Goal: Task Accomplishment & Management: Complete application form

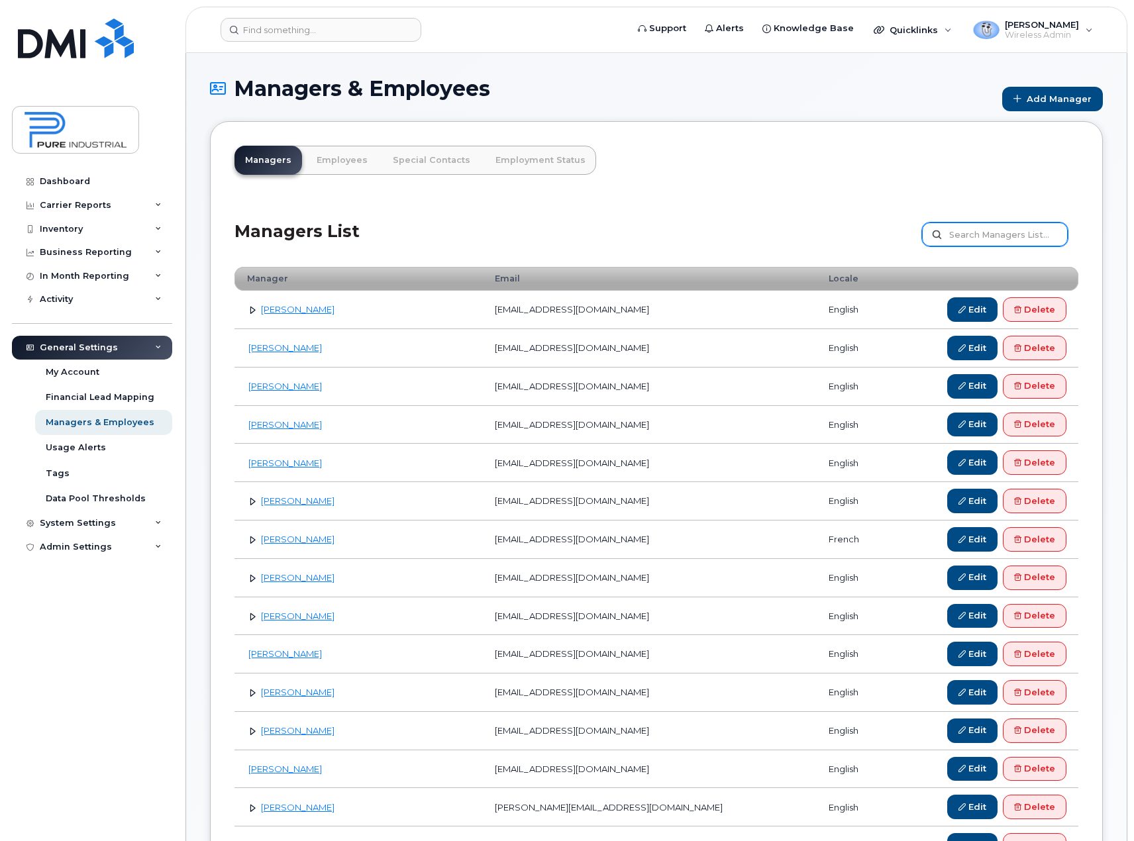
drag, startPoint x: 1007, startPoint y: 232, endPoint x: 999, endPoint y: 224, distance: 10.8
click at [1007, 231] on input "text" at bounding box center [995, 235] width 146 height 24
type input "[PERSON_NAME]"
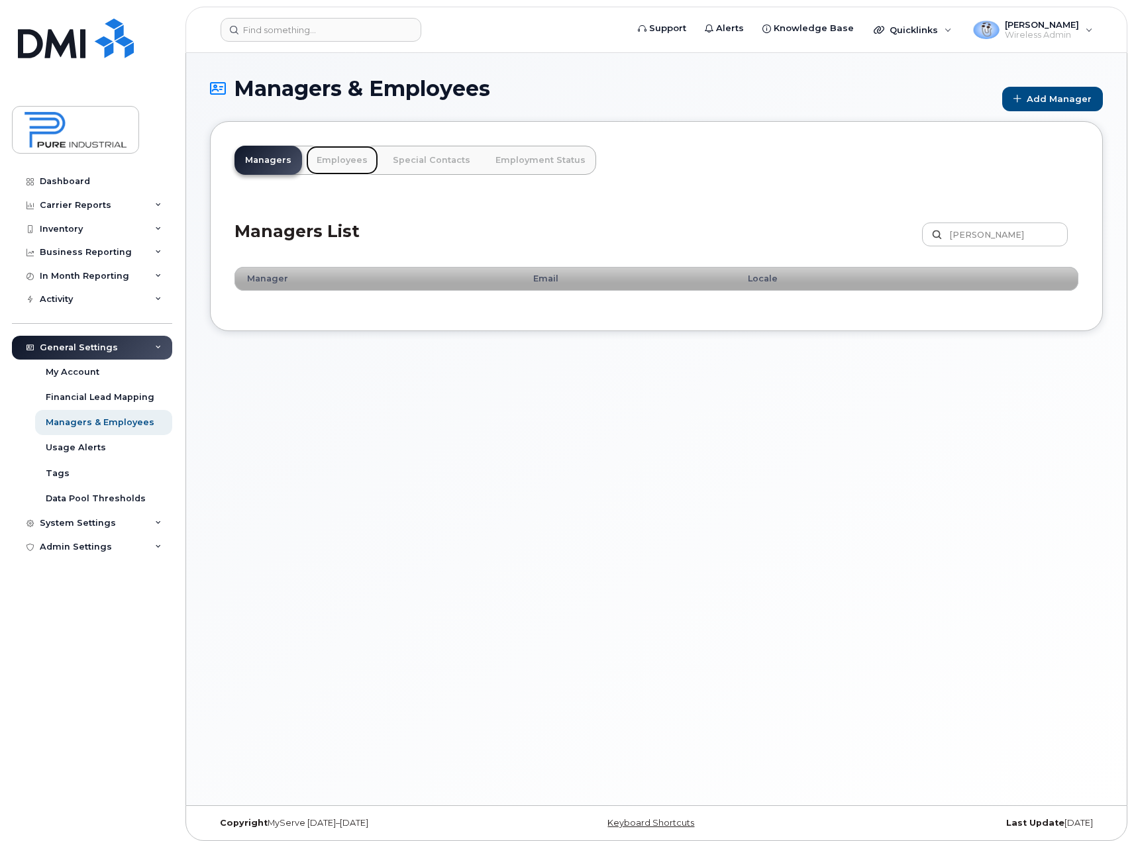
click at [333, 163] on link "Employees" at bounding box center [342, 160] width 72 height 29
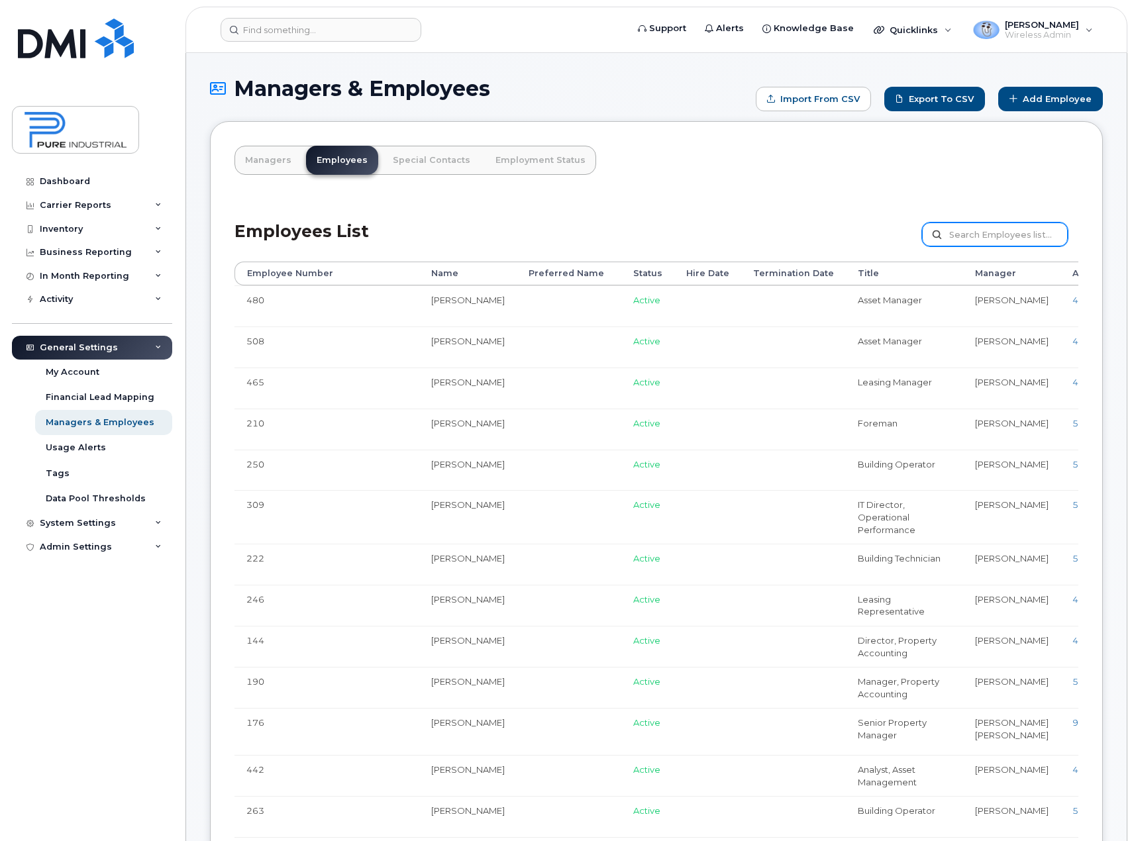
click at [976, 230] on input "text" at bounding box center [995, 235] width 146 height 24
type input "peluso"
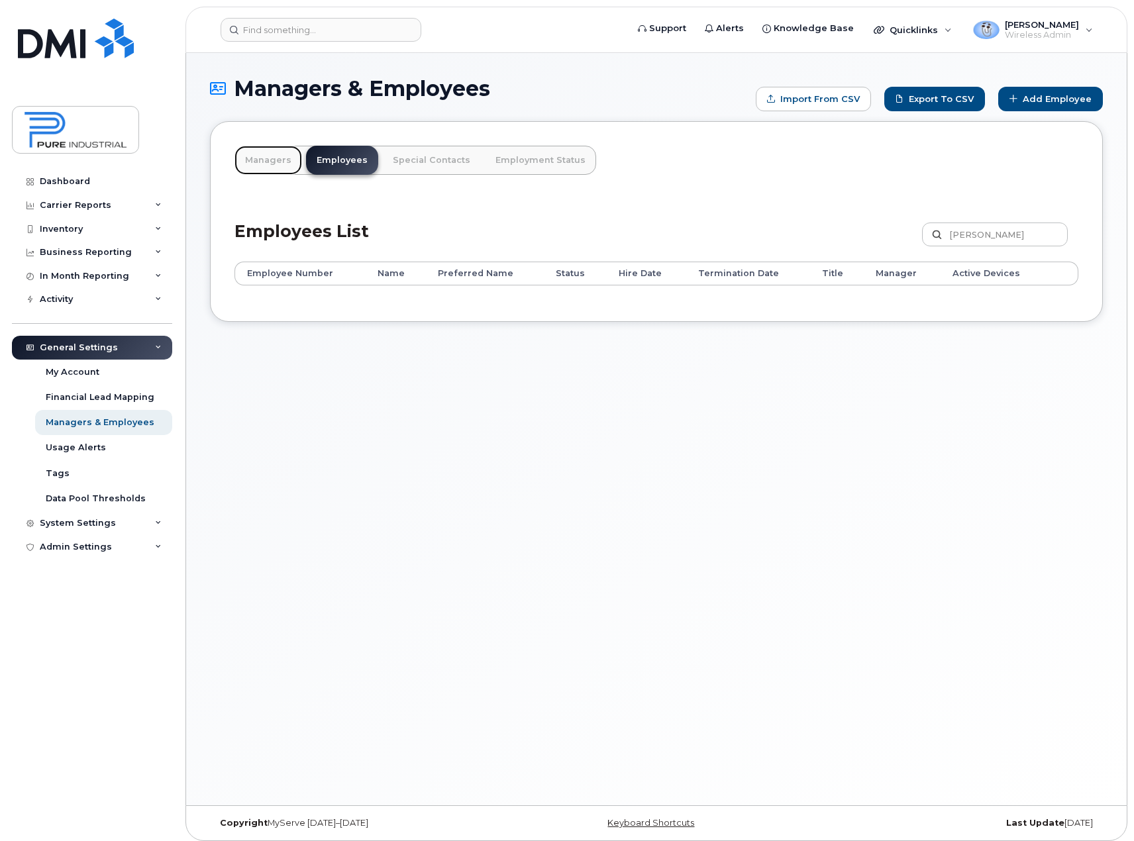
click at [268, 161] on link "Managers" at bounding box center [268, 160] width 68 height 29
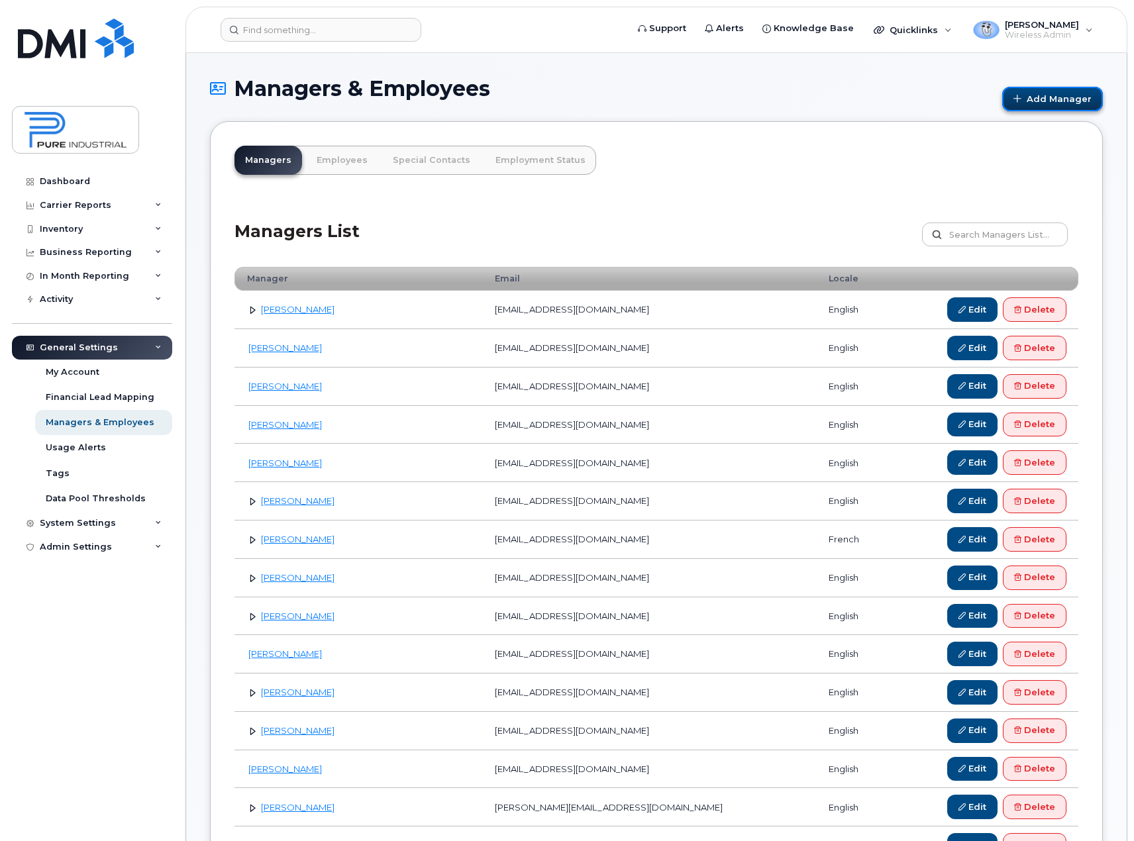
click at [1054, 98] on link "Add Manager" at bounding box center [1052, 99] width 101 height 25
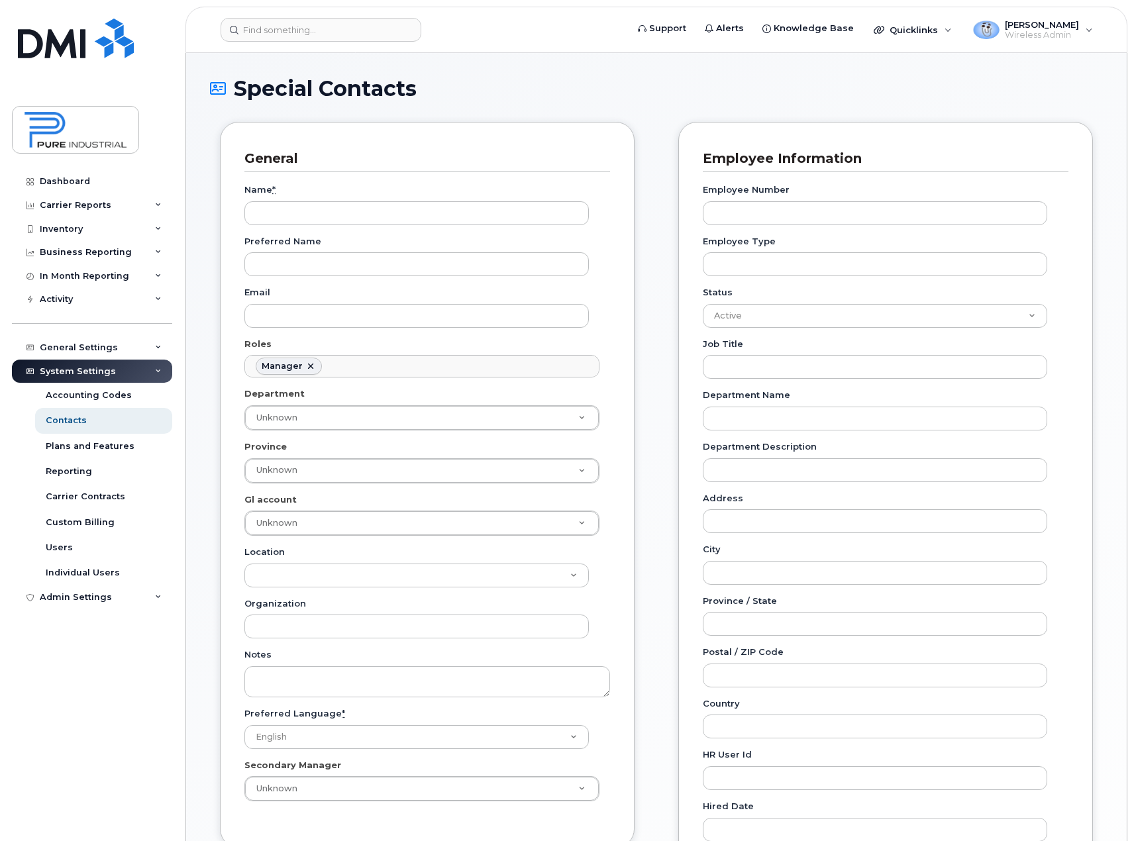
scroll to position [103, 0]
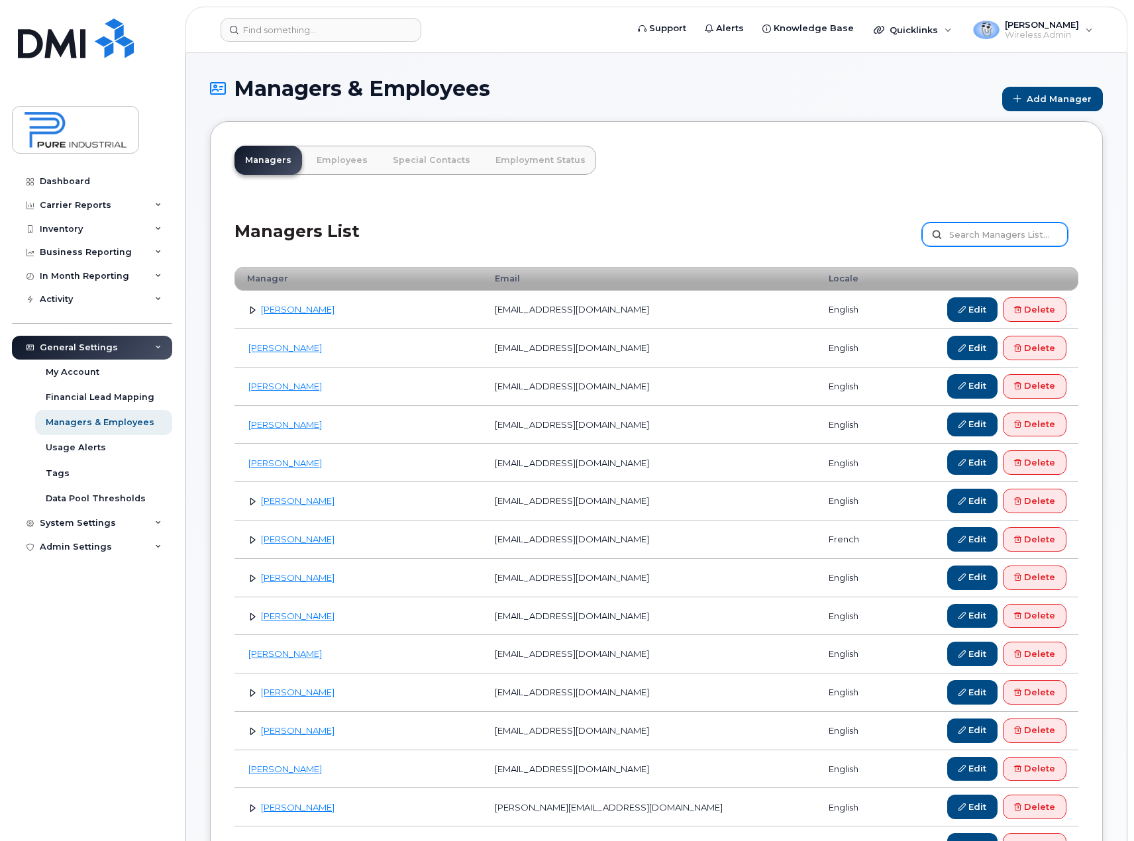
click at [1001, 234] on input "text" at bounding box center [995, 235] width 146 height 24
type input "peluso"
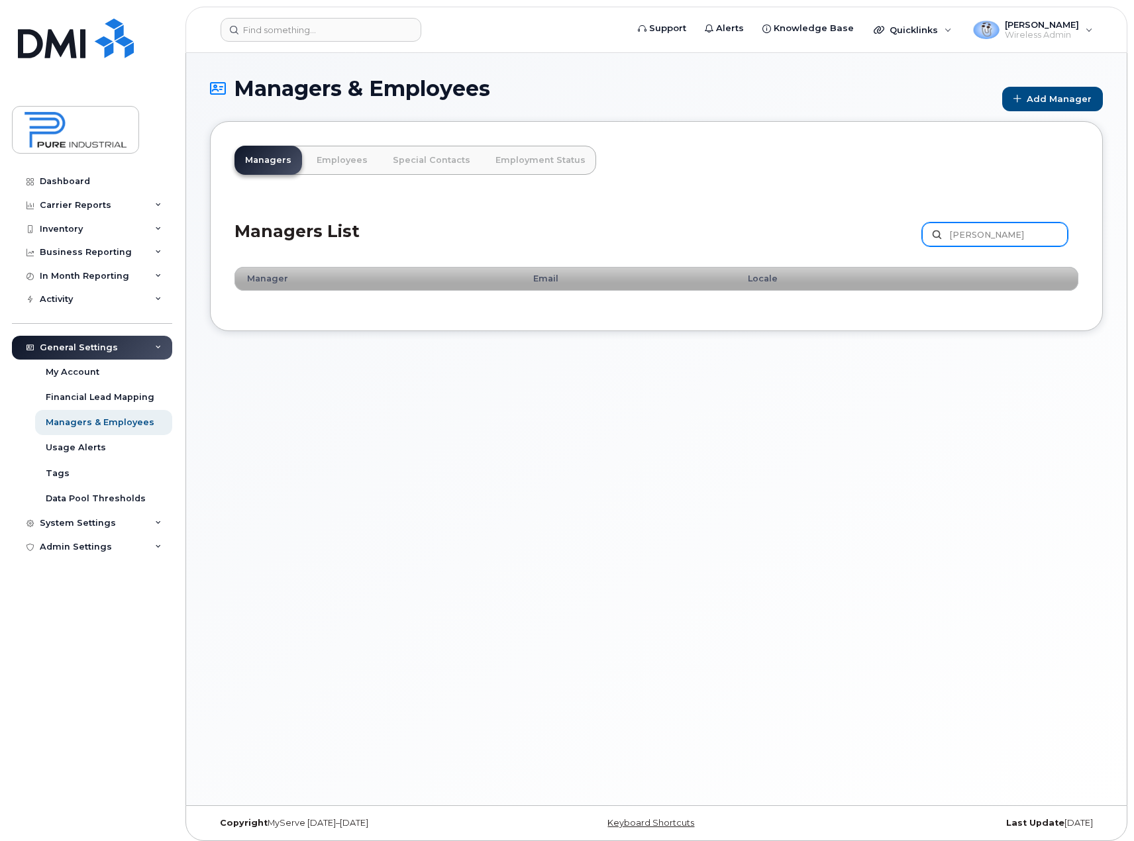
click at [995, 231] on input "[PERSON_NAME]" at bounding box center [995, 235] width 146 height 24
type input "p"
type input "[PERSON_NAME]"
click at [995, 231] on input "[PERSON_NAME]" at bounding box center [995, 235] width 146 height 24
type input "l"
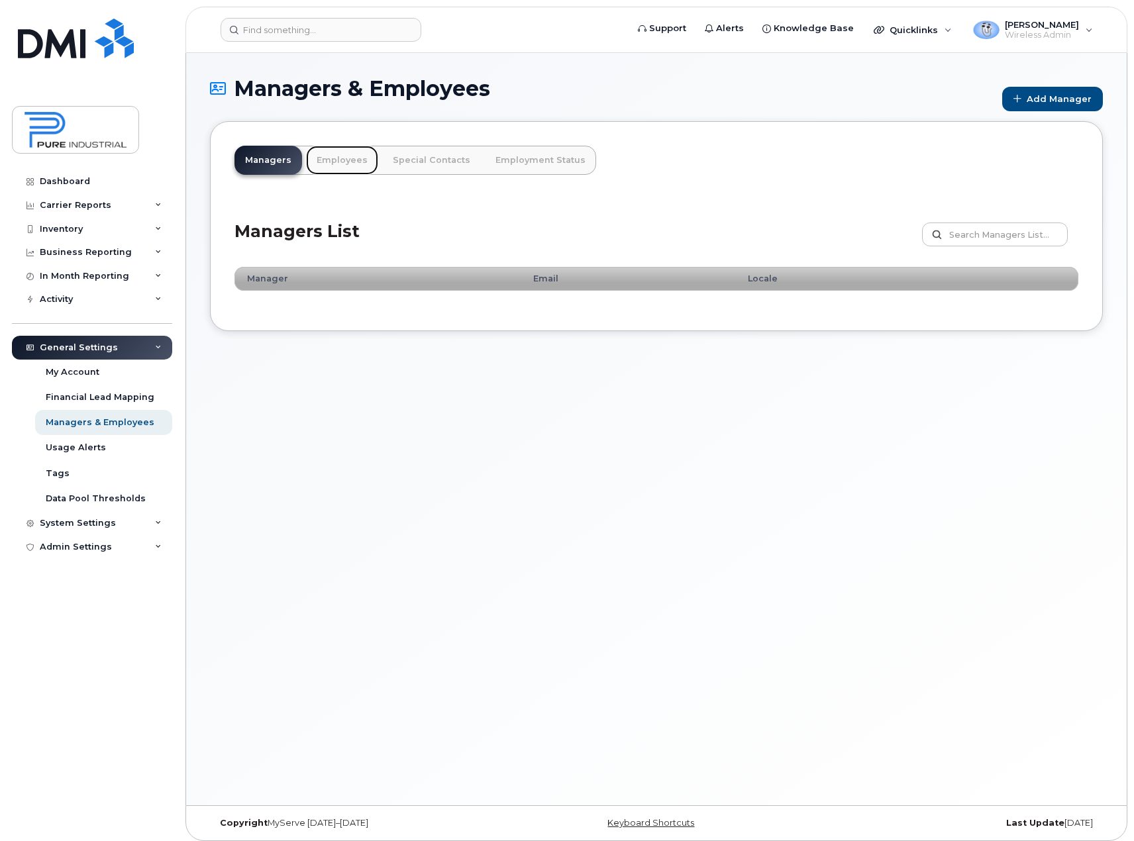
click at [346, 160] on link "Employees" at bounding box center [342, 160] width 72 height 29
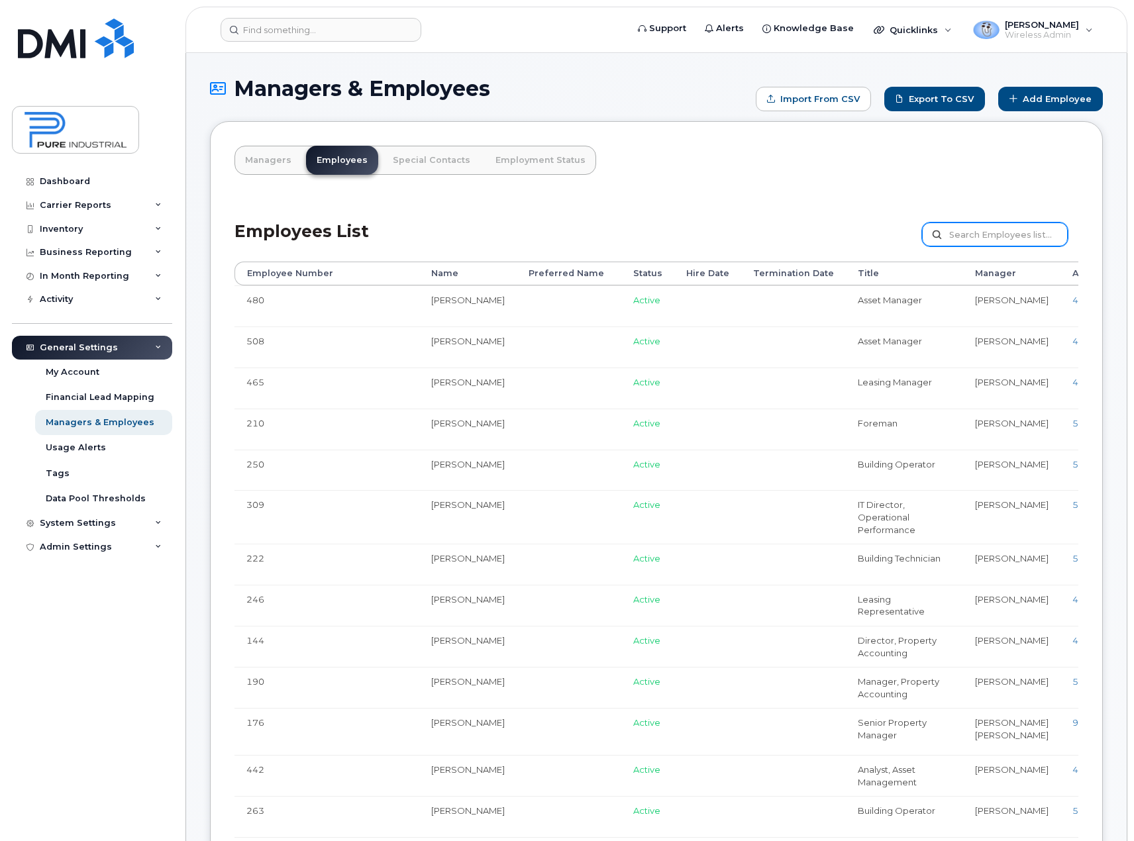
drag, startPoint x: 987, startPoint y: 241, endPoint x: 994, endPoint y: 222, distance: 20.3
click at [987, 240] on input "text" at bounding box center [995, 235] width 146 height 24
type input "[PERSON_NAME]"
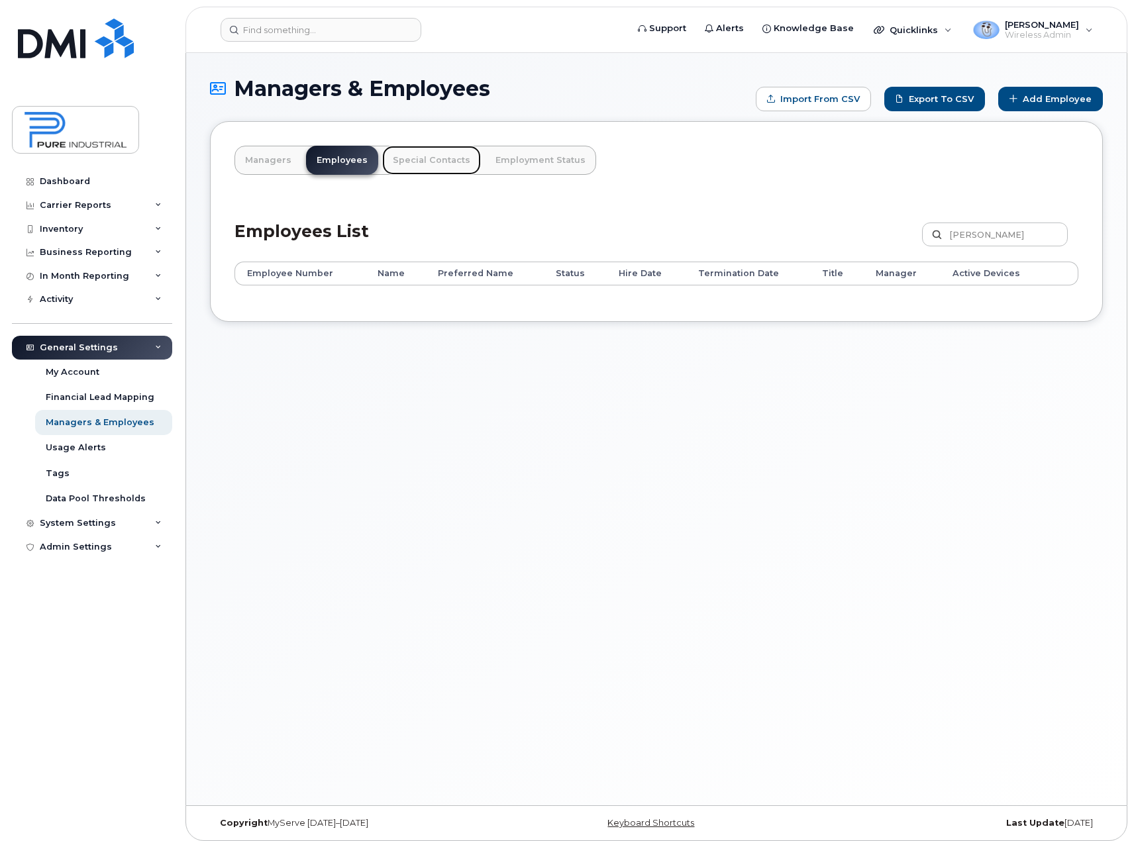
click at [431, 161] on link "Special Contacts" at bounding box center [431, 160] width 99 height 29
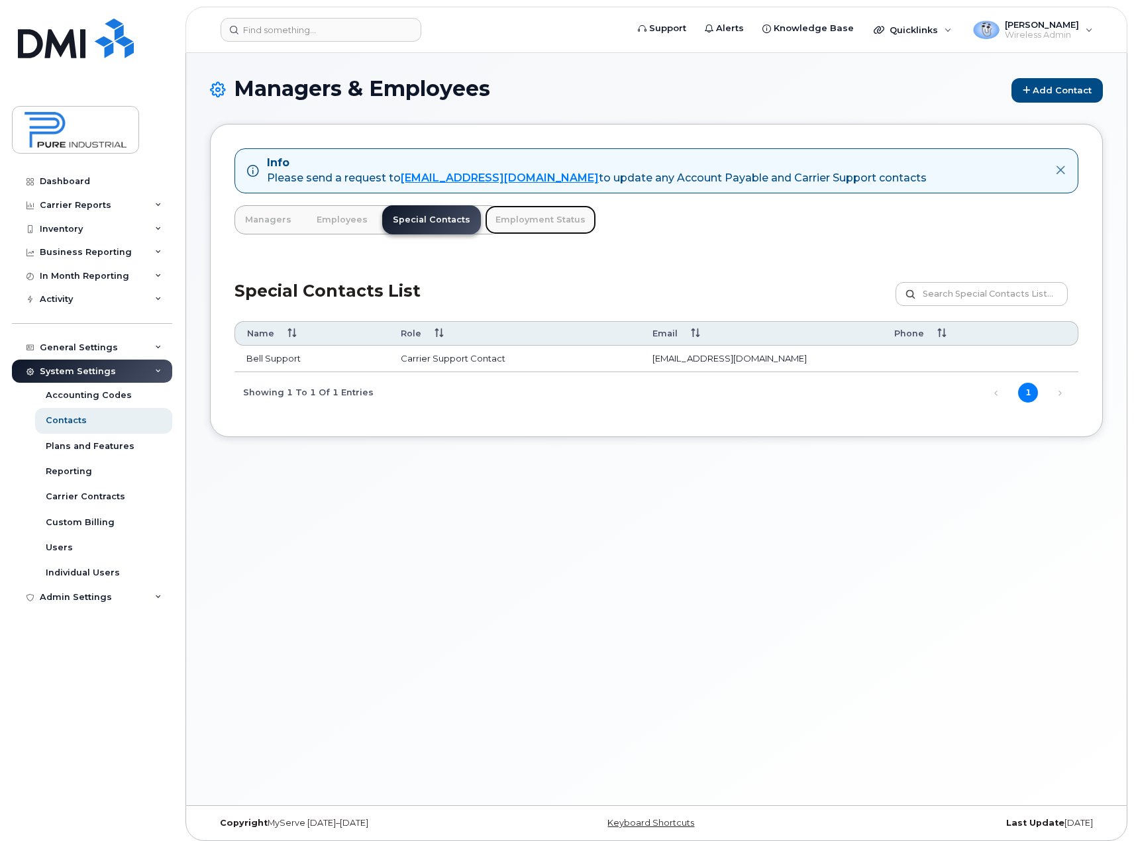
click at [532, 221] on link "Employment Status" at bounding box center [540, 219] width 111 height 29
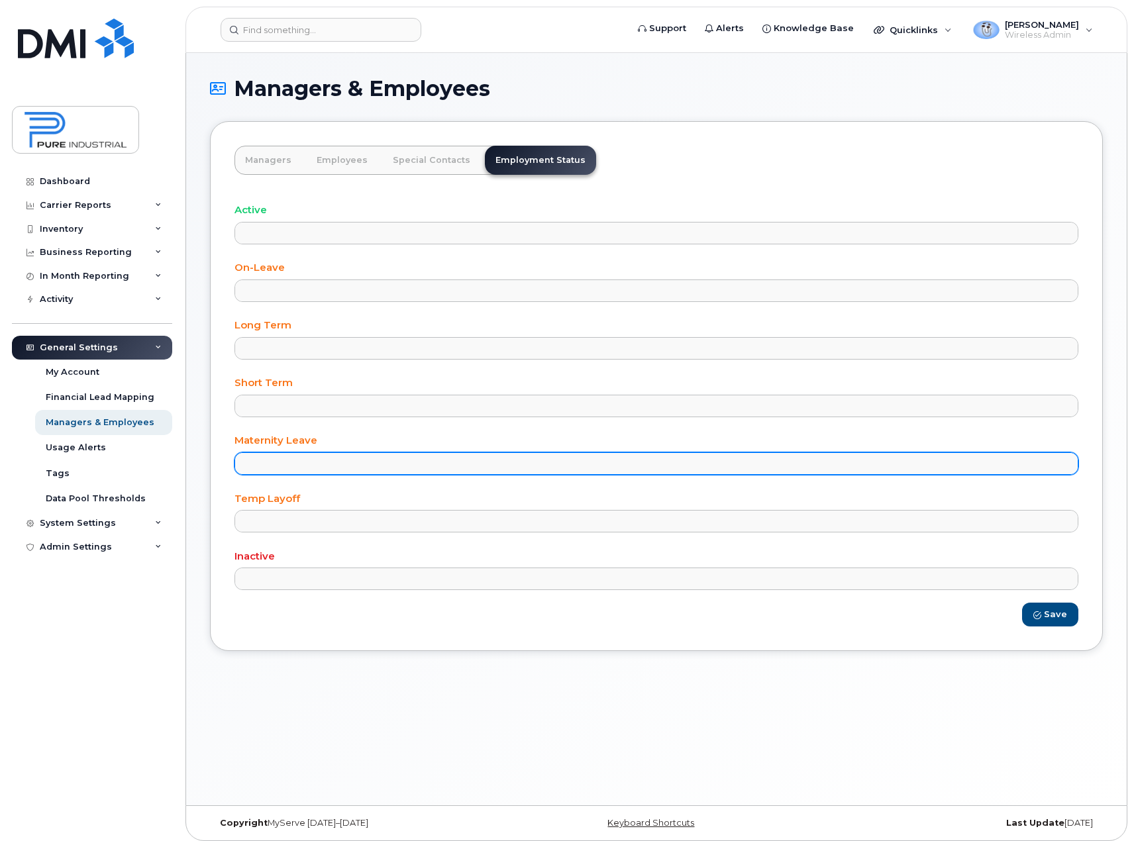
click at [315, 462] on ul at bounding box center [656, 463] width 843 height 21
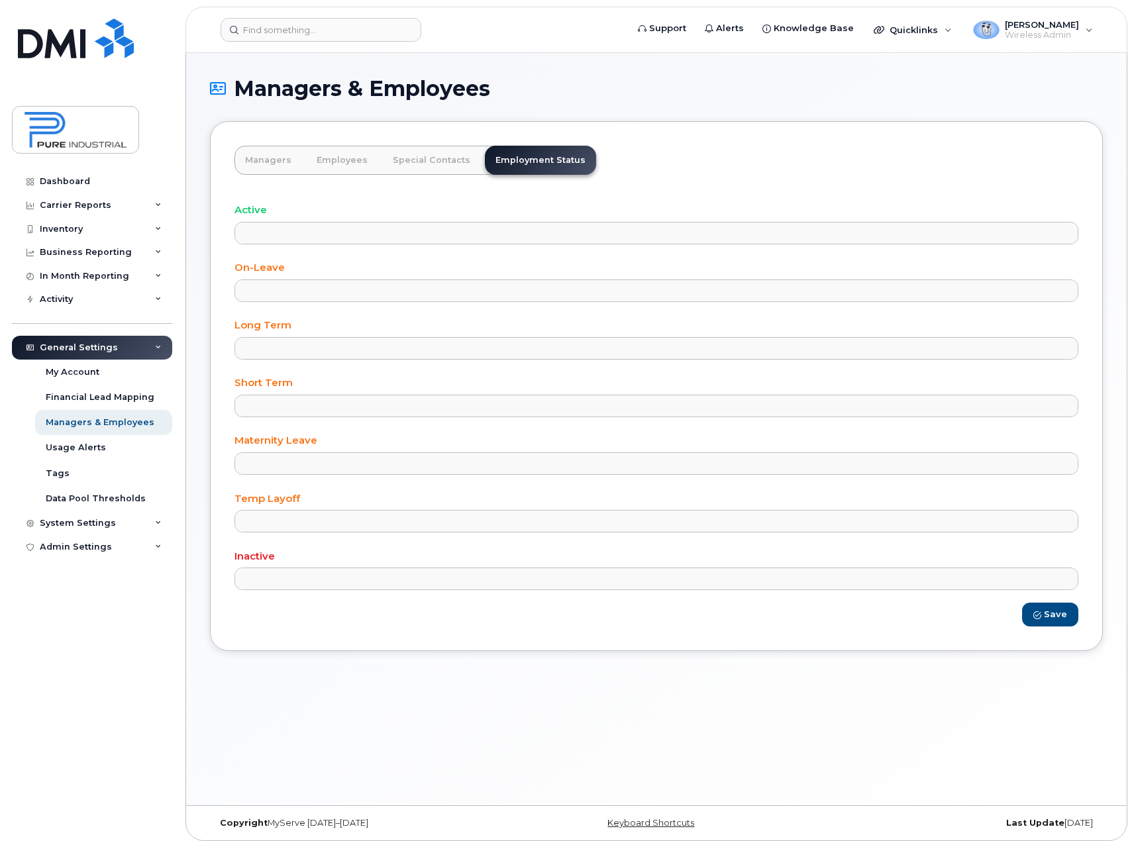
click at [464, 695] on div "Managers & Employees Managers Employees Special Contacts Employment Status Acti…" at bounding box center [656, 429] width 941 height 752
click at [258, 162] on link "Managers" at bounding box center [268, 160] width 68 height 29
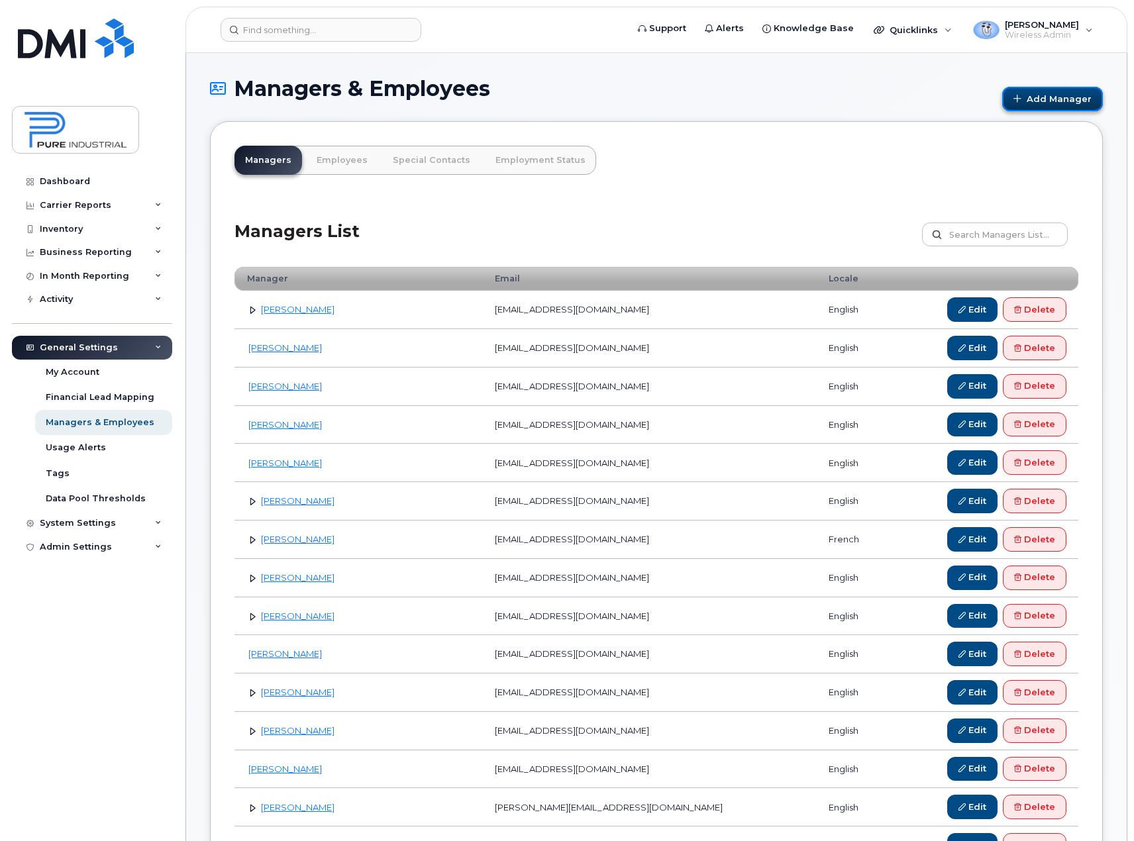
click at [1047, 101] on link "Add Manager" at bounding box center [1052, 99] width 101 height 25
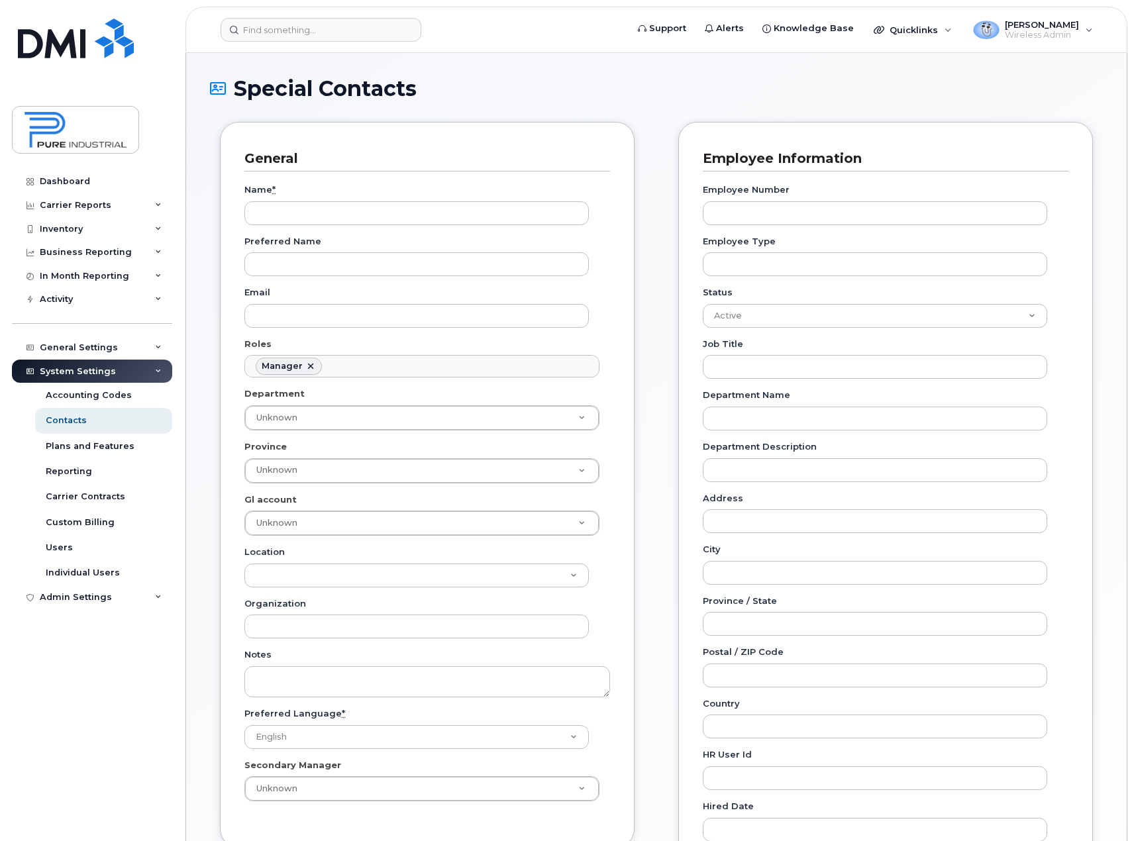
scroll to position [103, 0]
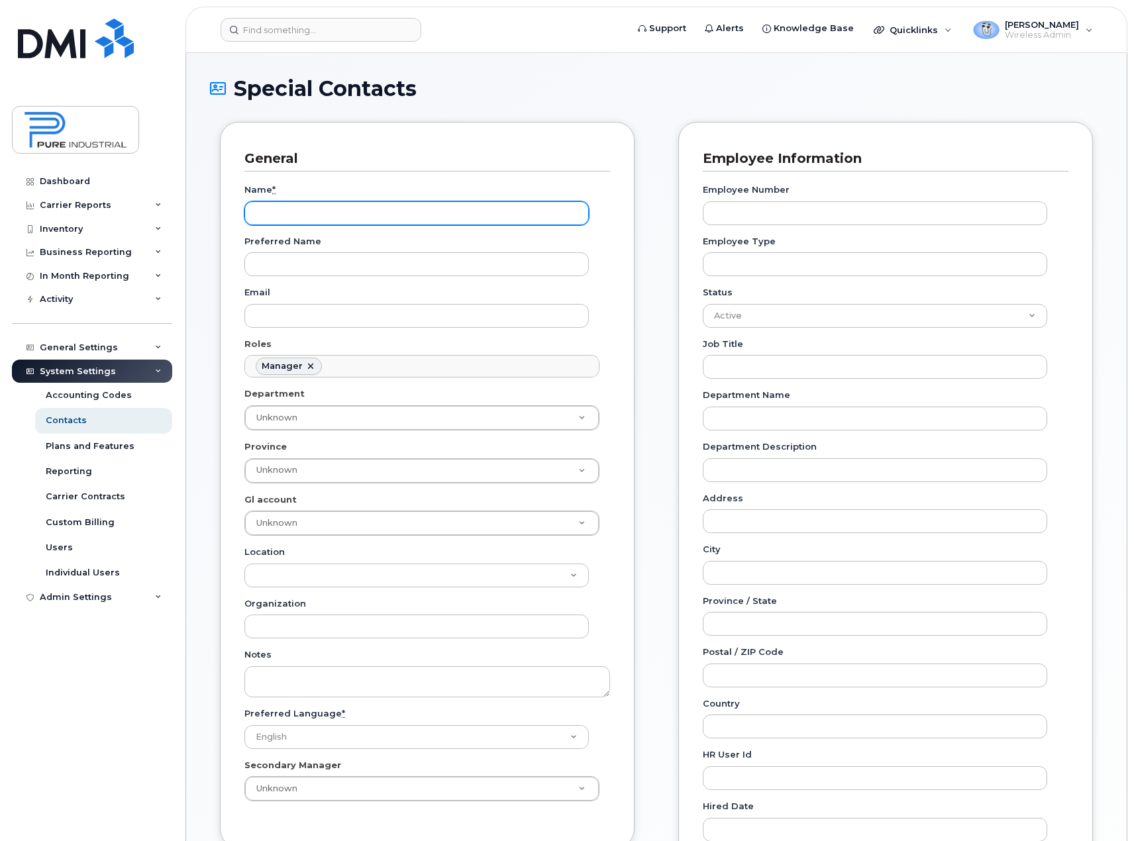
click at [372, 215] on input "Name *" at bounding box center [416, 213] width 344 height 24
type input "Luigi Peluso"
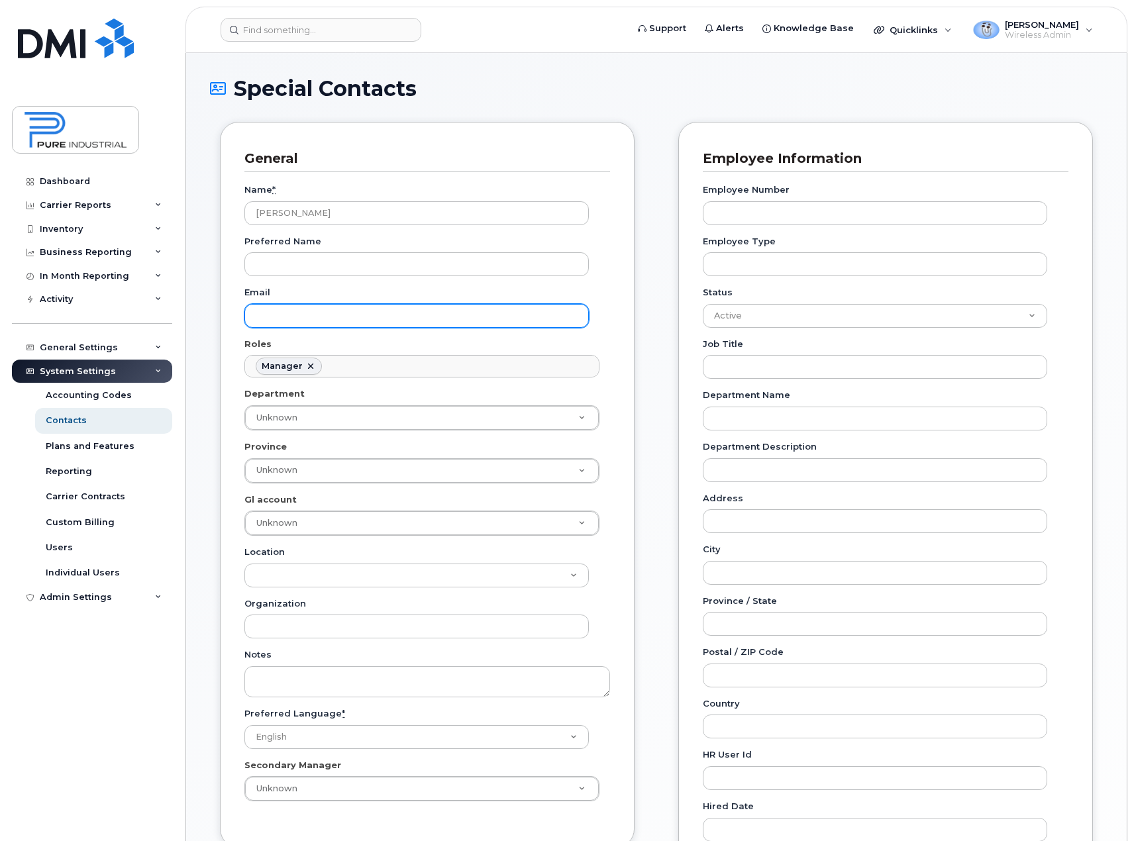
click at [316, 319] on input "Email" at bounding box center [416, 316] width 344 height 24
click at [344, 310] on input "Email" at bounding box center [416, 316] width 344 height 24
paste input "lpeluso@pureindustrial.ca"
type input "lpeluso@pureindustrial.ca"
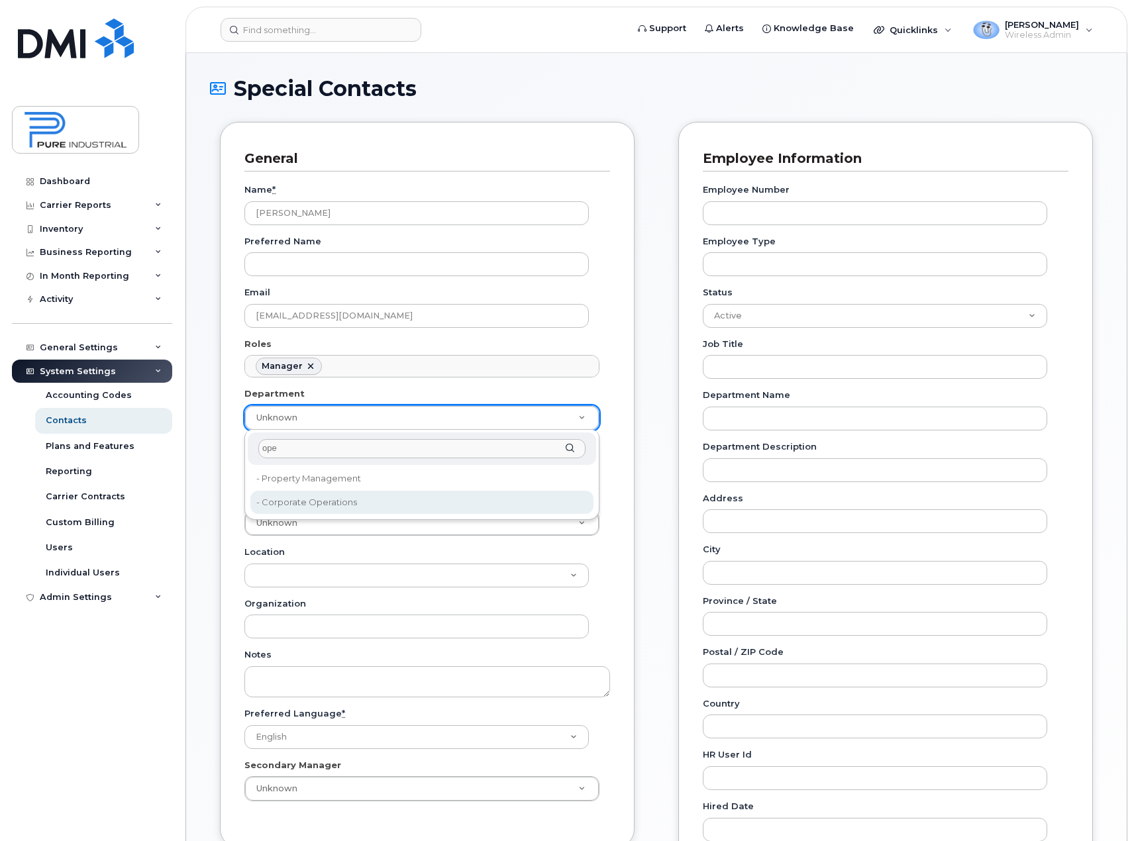
type input "ope"
type input "5773512"
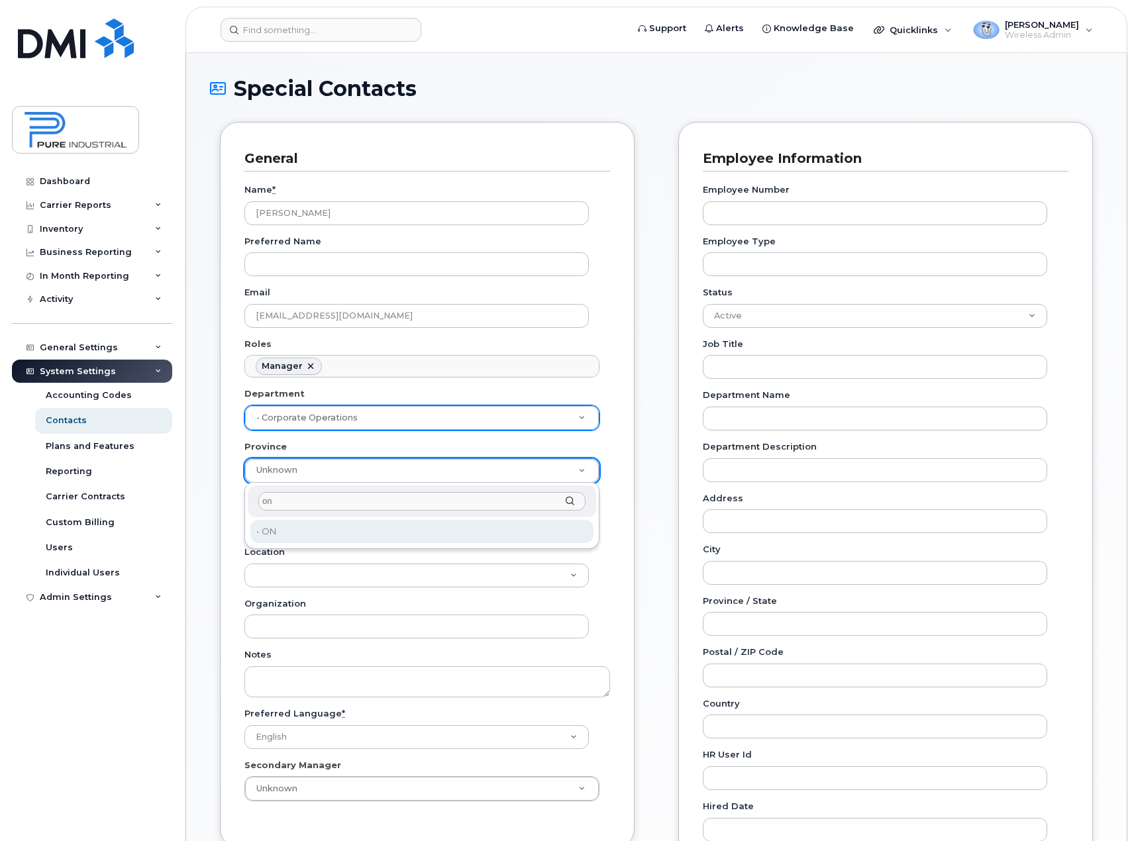
type input "on"
type input "5773507"
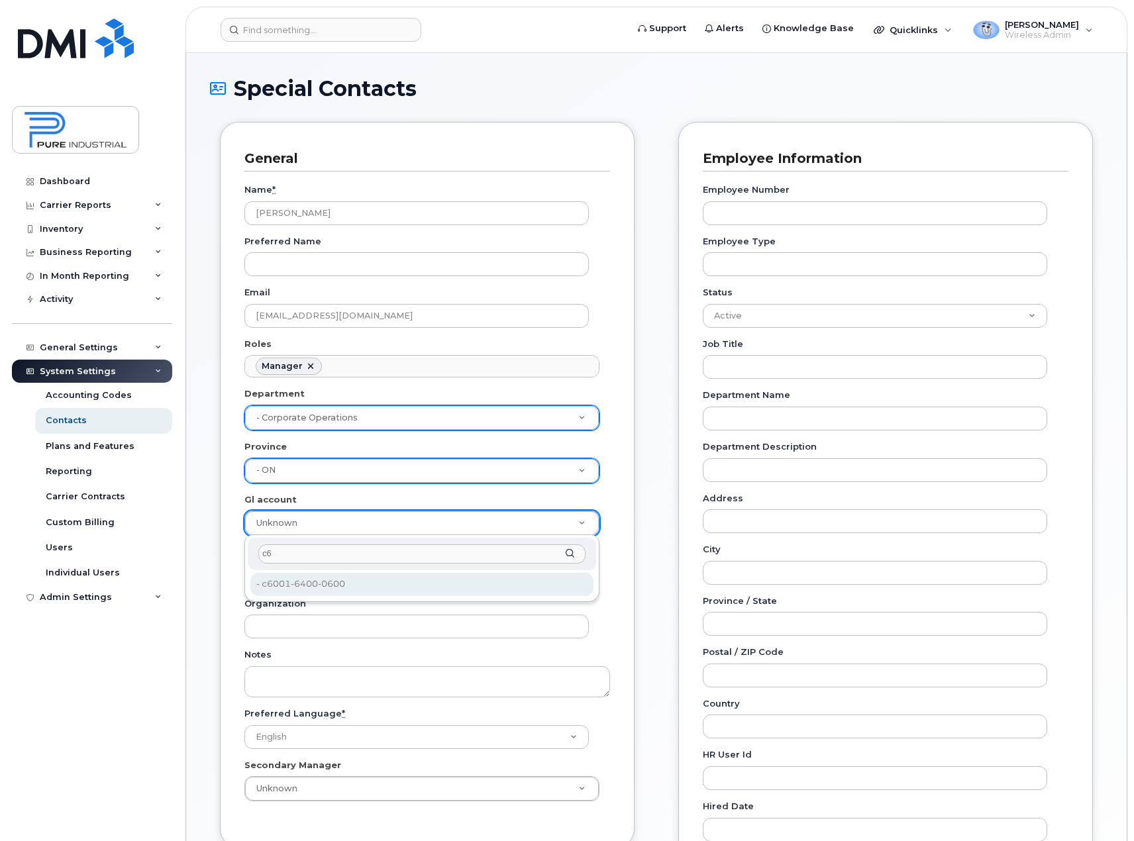
type input "c6"
type input "5773521"
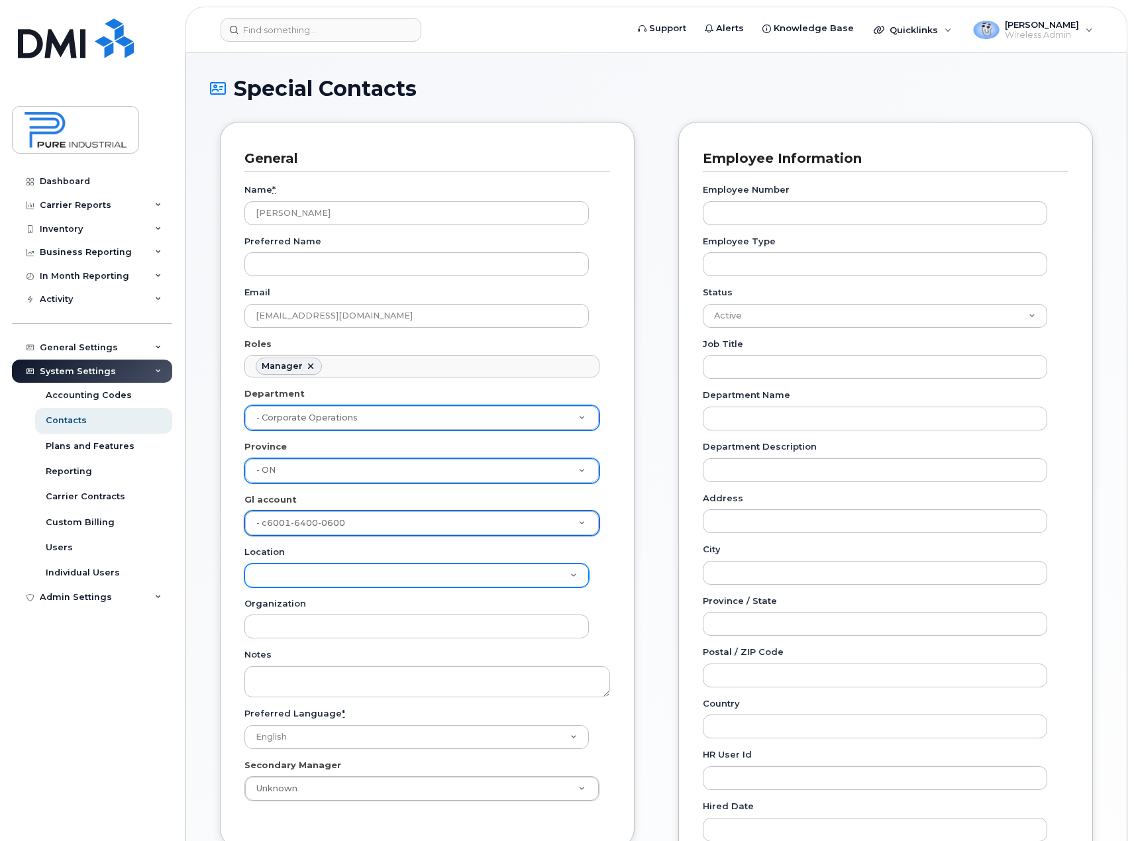
click at [323, 578] on select "Location" at bounding box center [416, 576] width 344 height 24
click at [372, 572] on select "Location" at bounding box center [416, 576] width 344 height 24
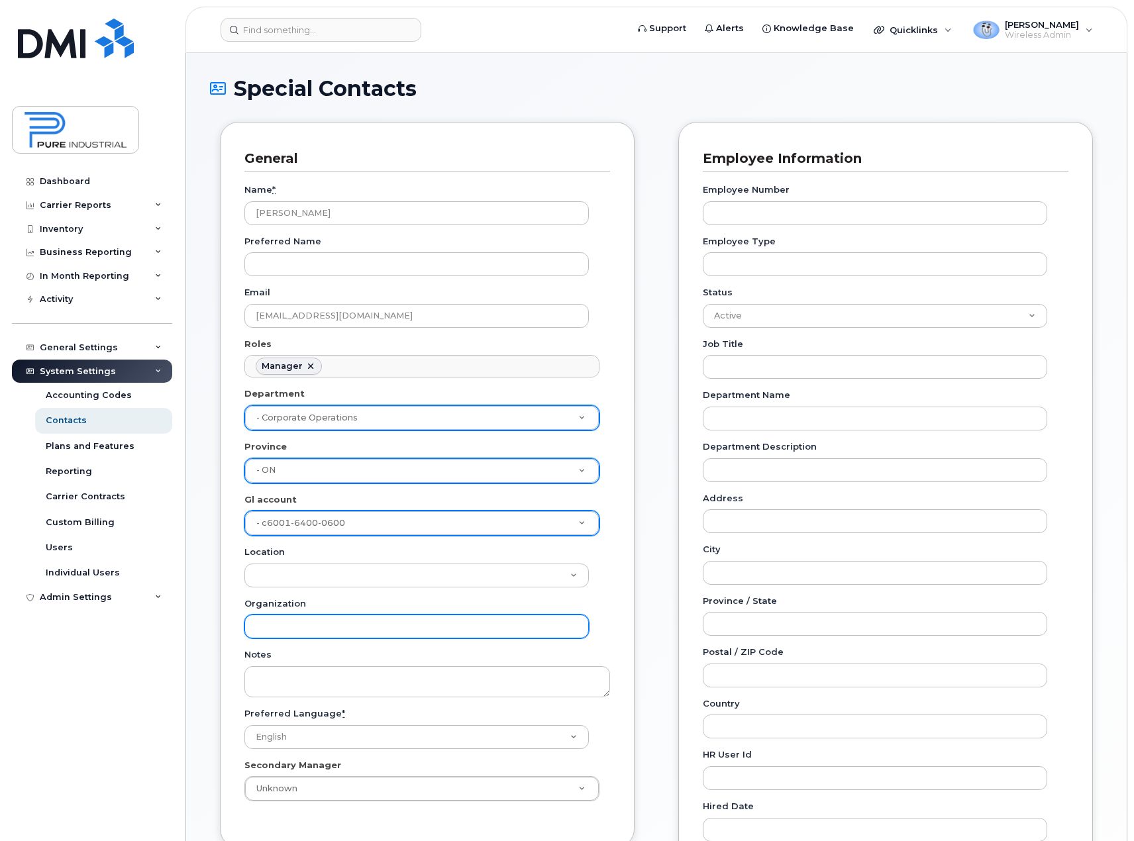
click at [343, 620] on input "Organization" at bounding box center [416, 627] width 344 height 24
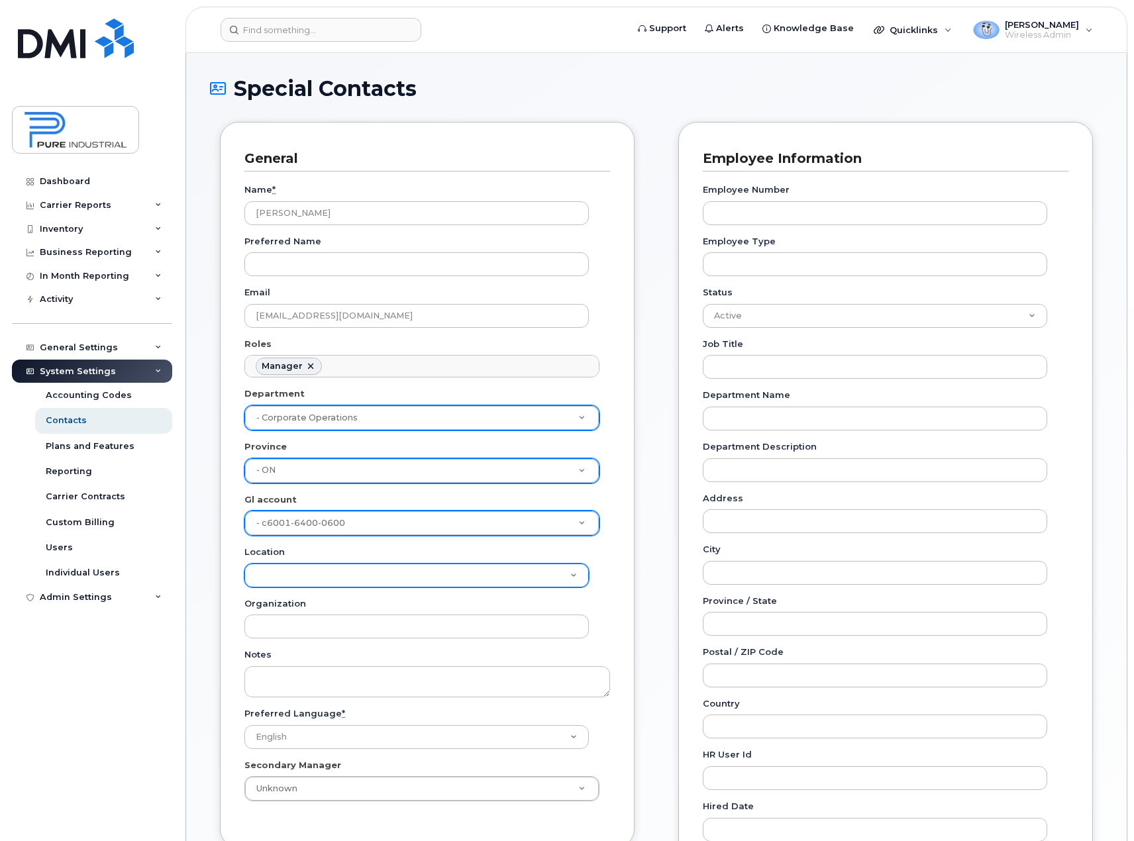
click at [281, 566] on select "Location" at bounding box center [416, 576] width 344 height 24
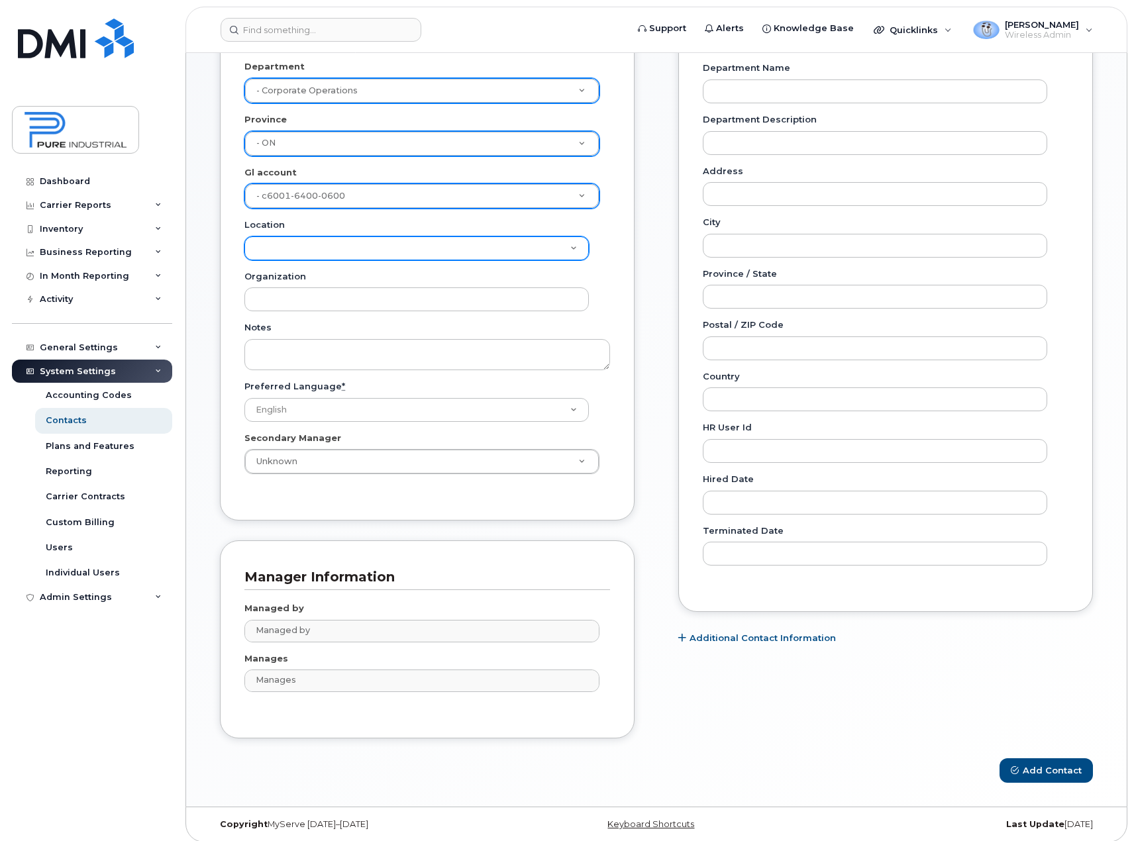
scroll to position [335, 0]
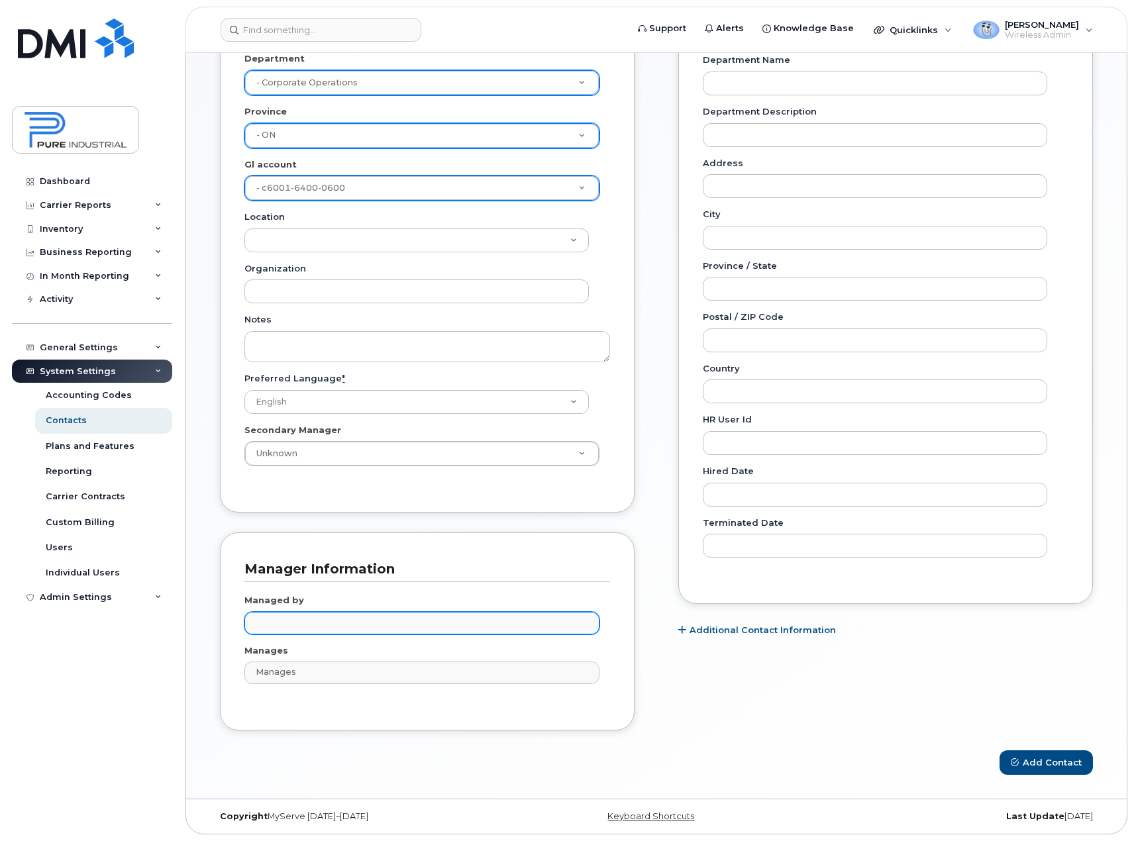
click at [339, 623] on input "text" at bounding box center [423, 622] width 343 height 19
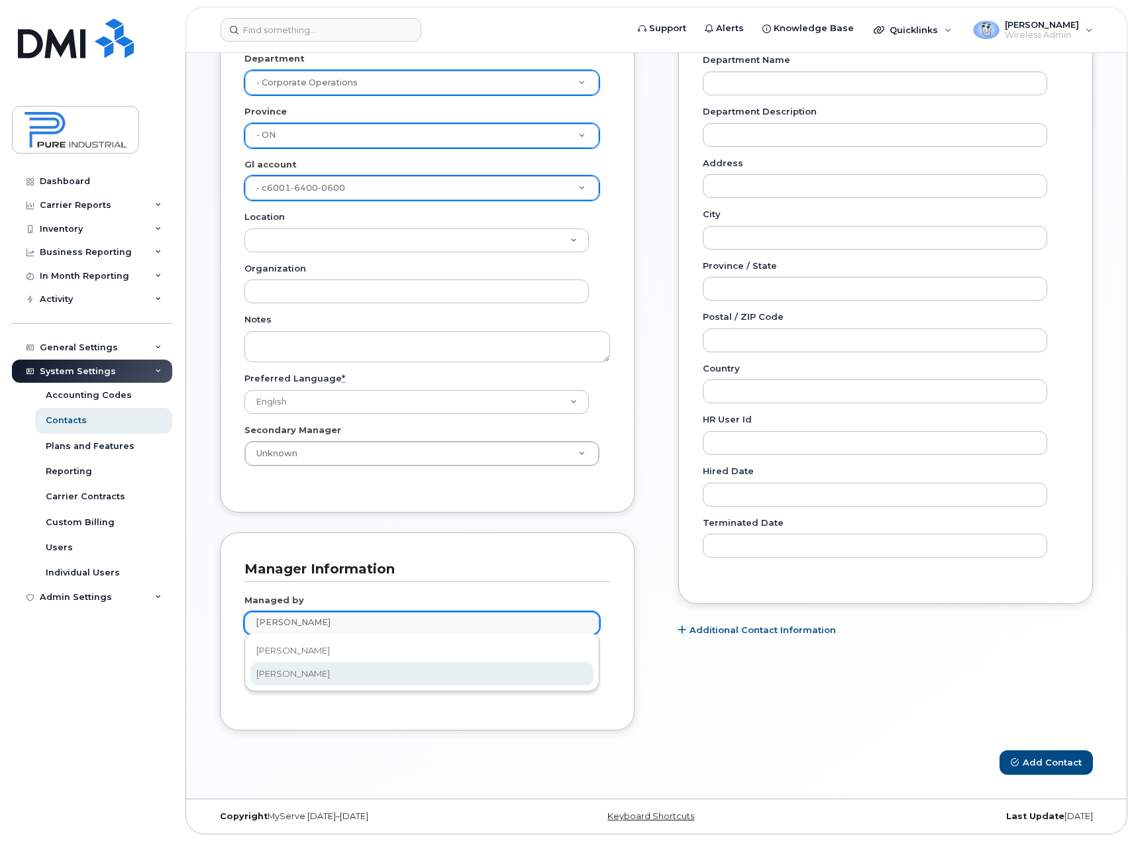
type input "barb"
type input "2345357"
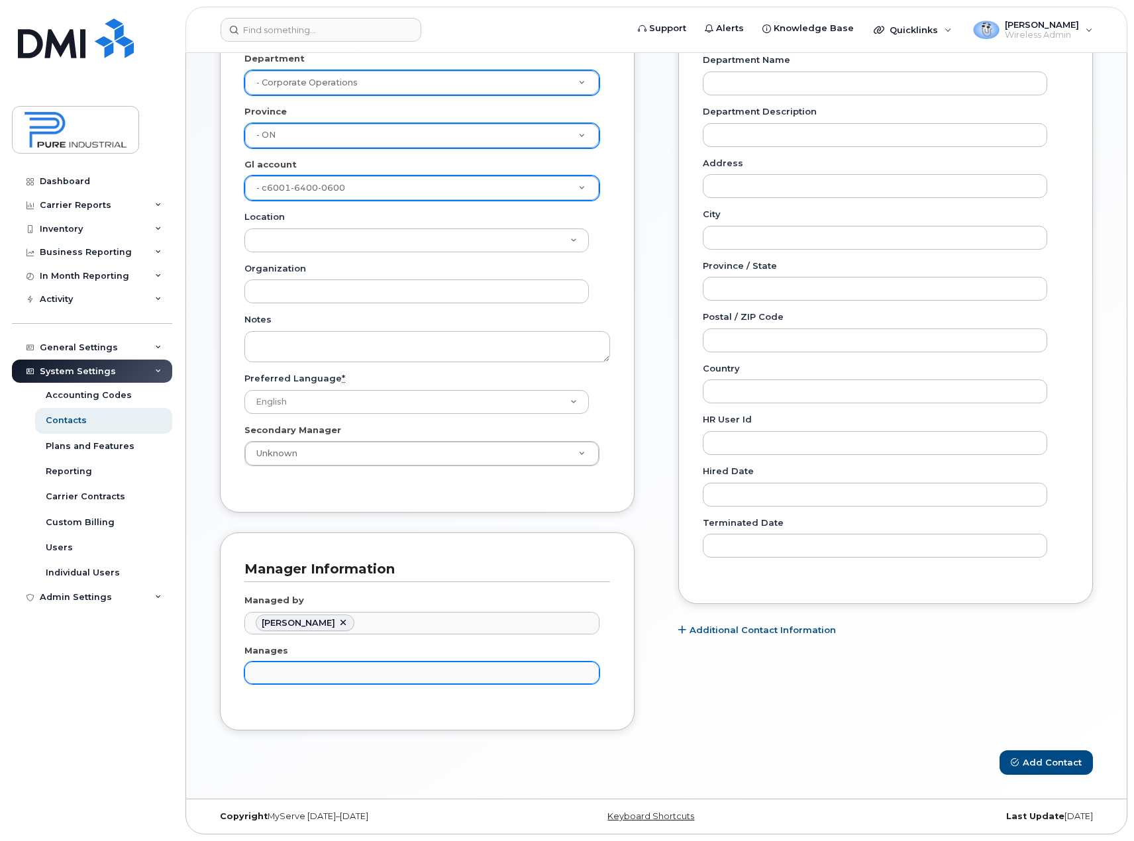
click at [310, 672] on input "text" at bounding box center [423, 672] width 343 height 19
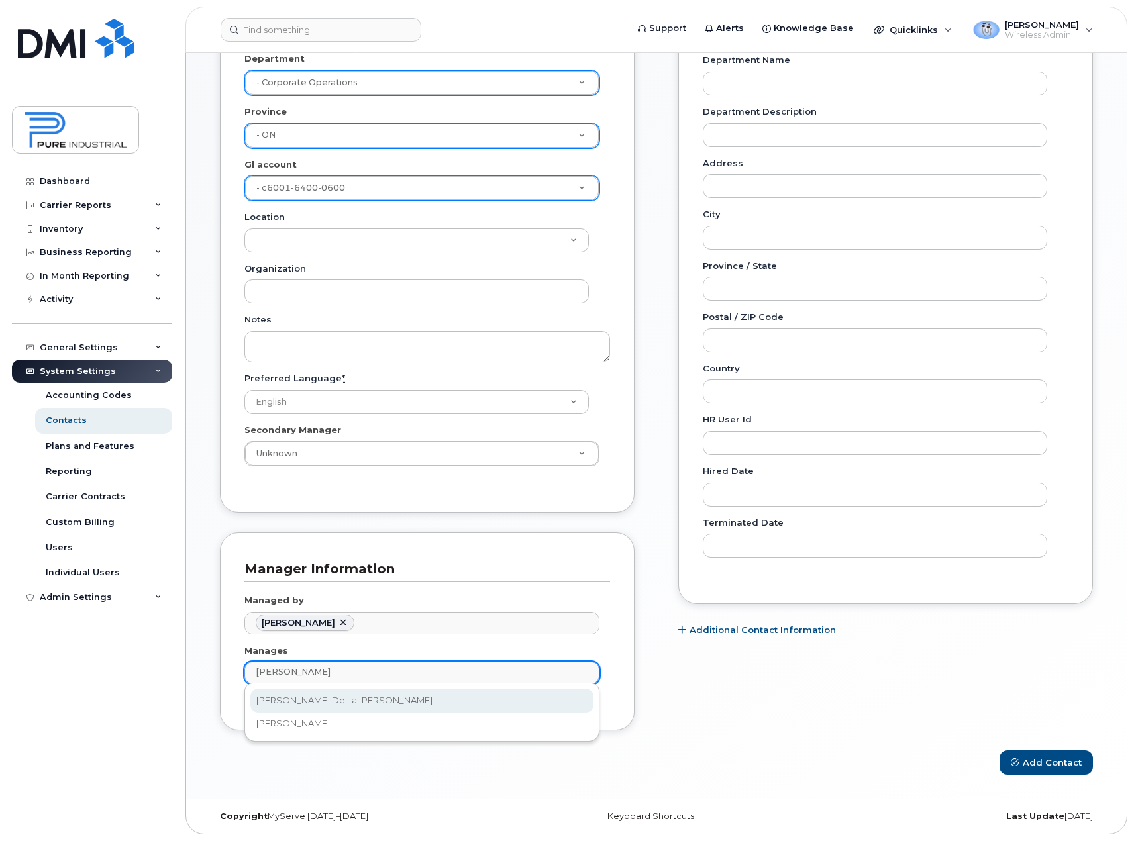
type input "ron"
type input "1713701"
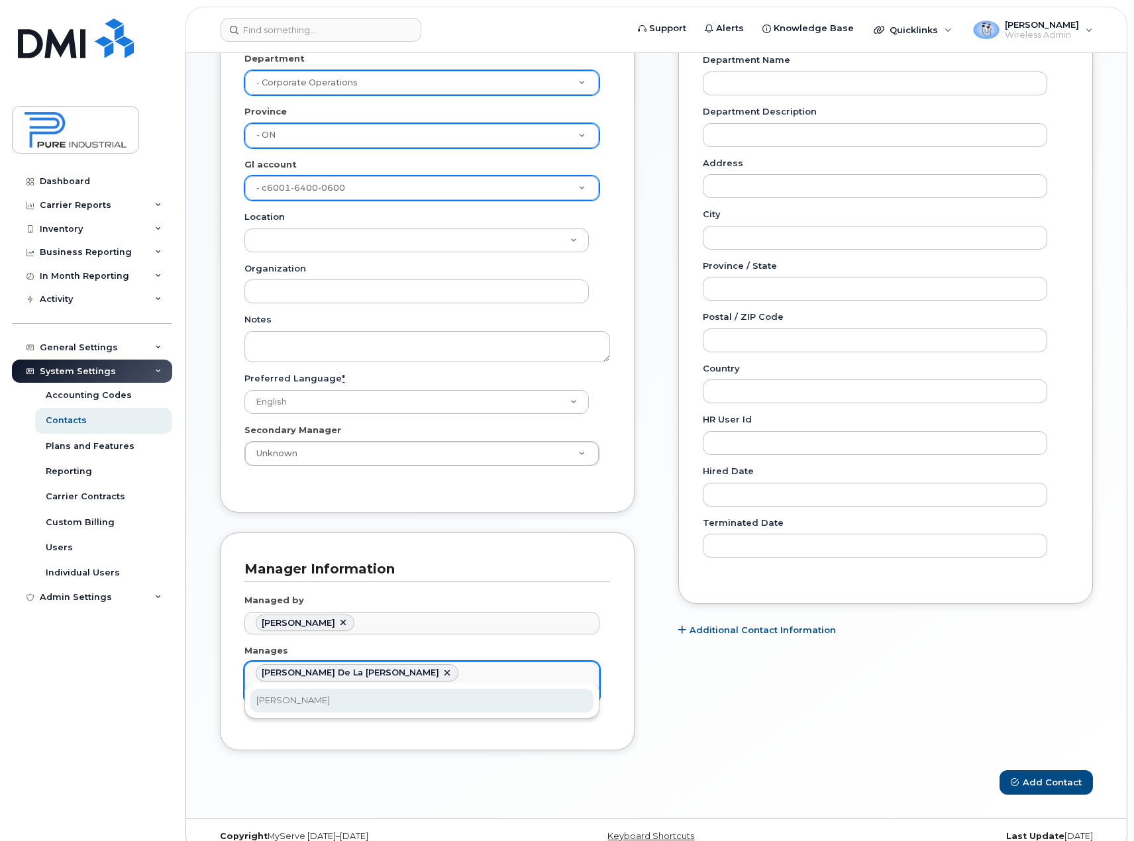
type input "sush"
type input "1713701,2748319"
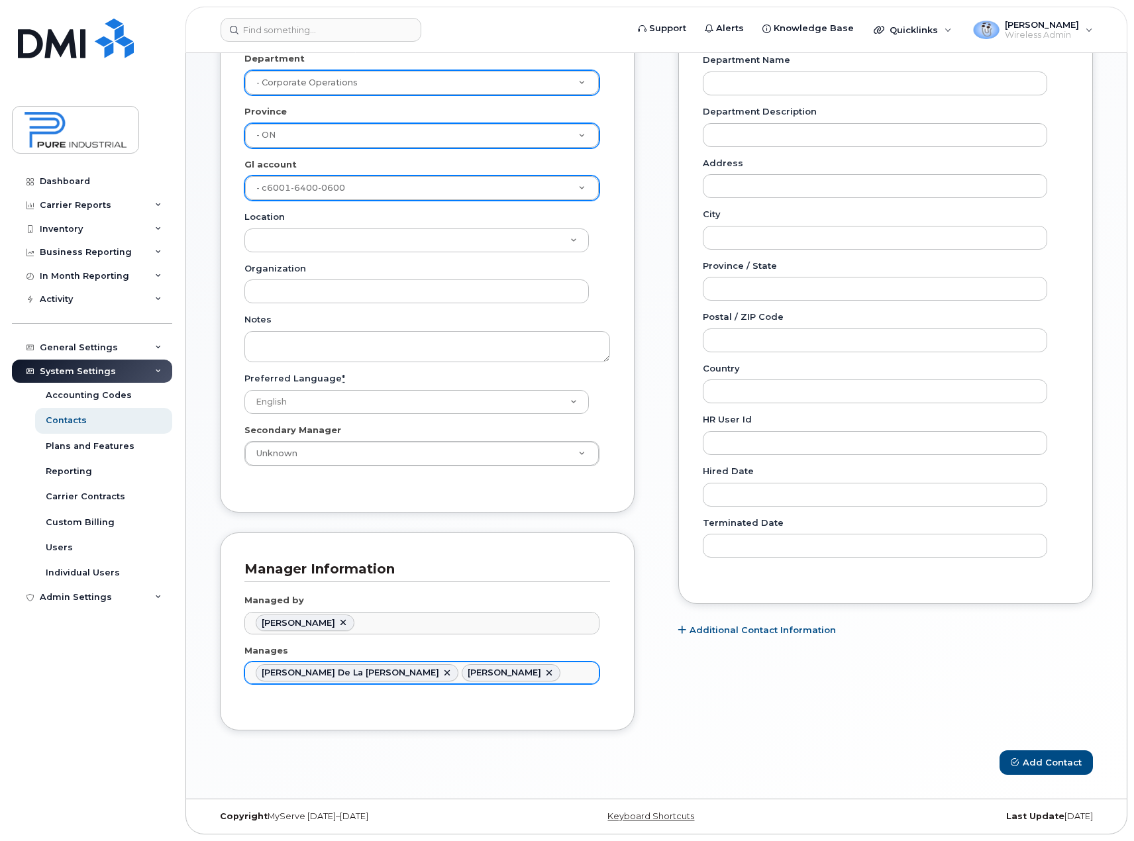
click at [458, 670] on ul "Rony De La Cruz Sushila Giri" at bounding box center [422, 672] width 354 height 21
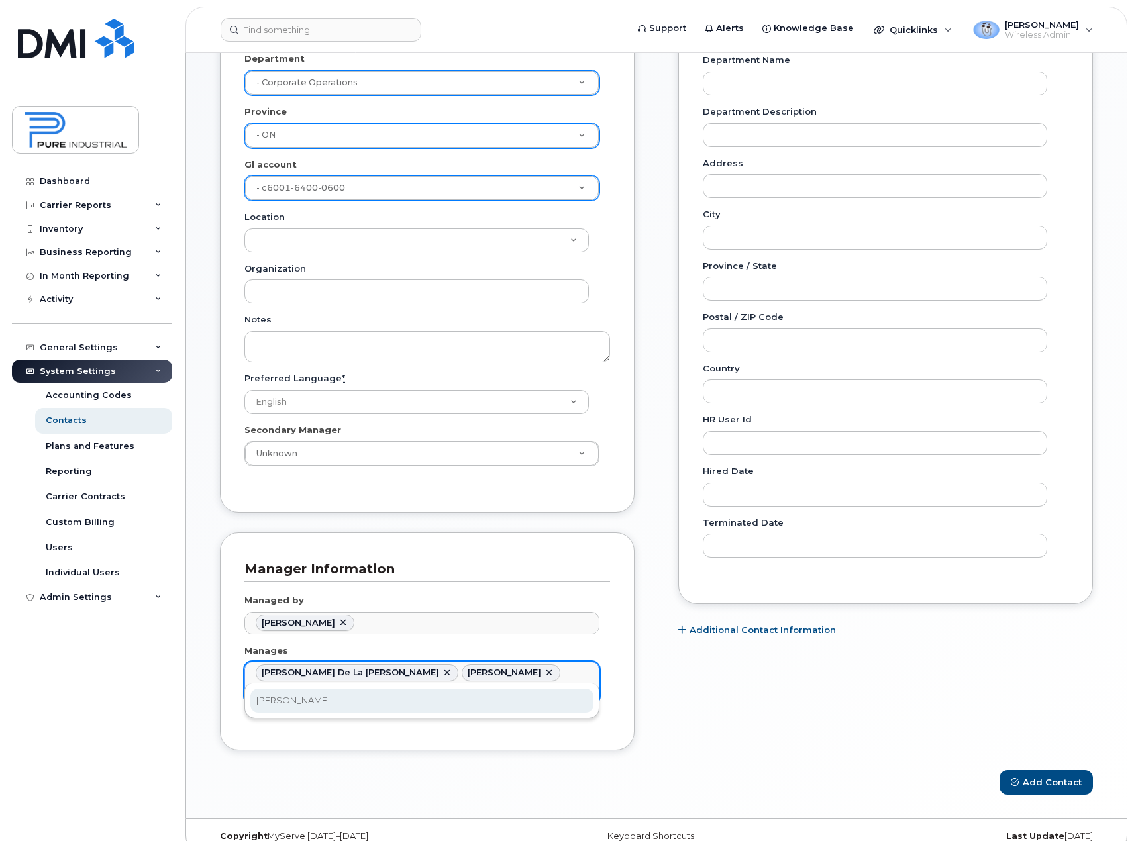
type input "jim"
type input "1713701,2748319,1713709"
click at [540, 668] on ul "Rony De La Cruz Sushila Giri Jim Hirlehey" at bounding box center [422, 683] width 354 height 42
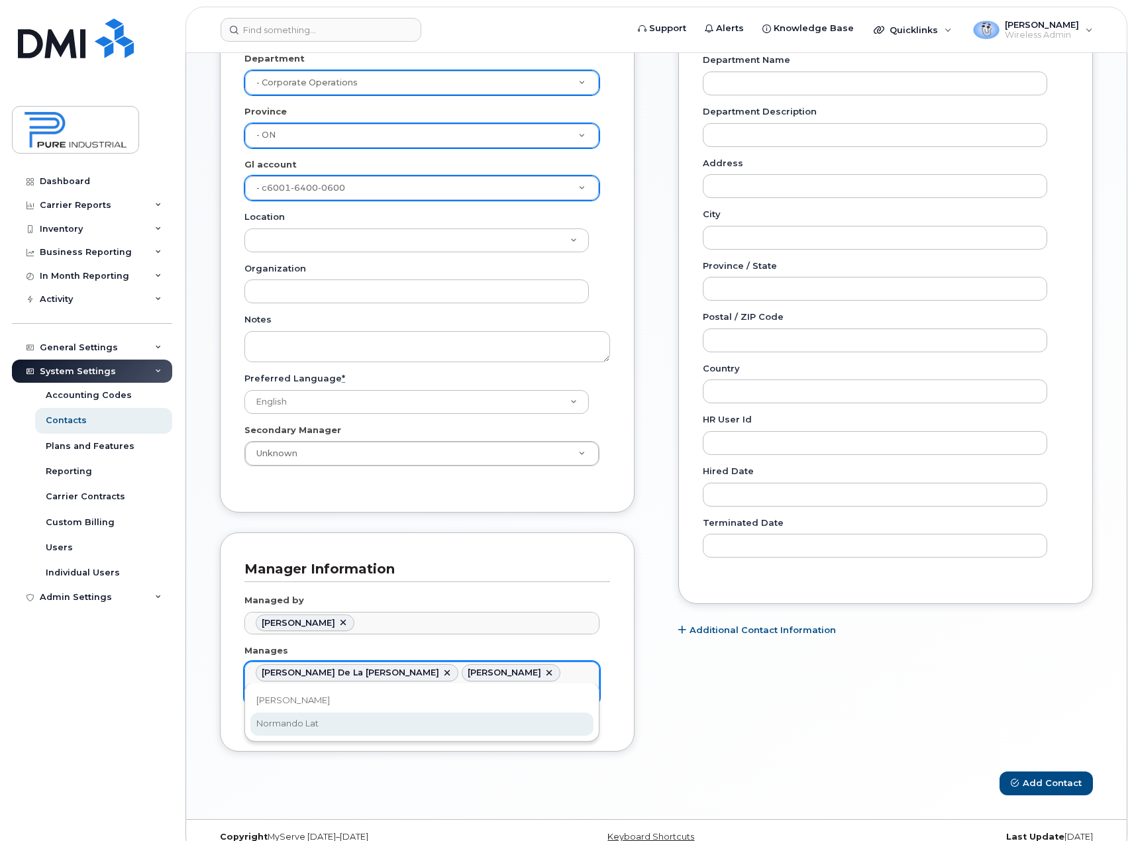
type input "lat"
type input "1713701,2748319,1713709,2989637"
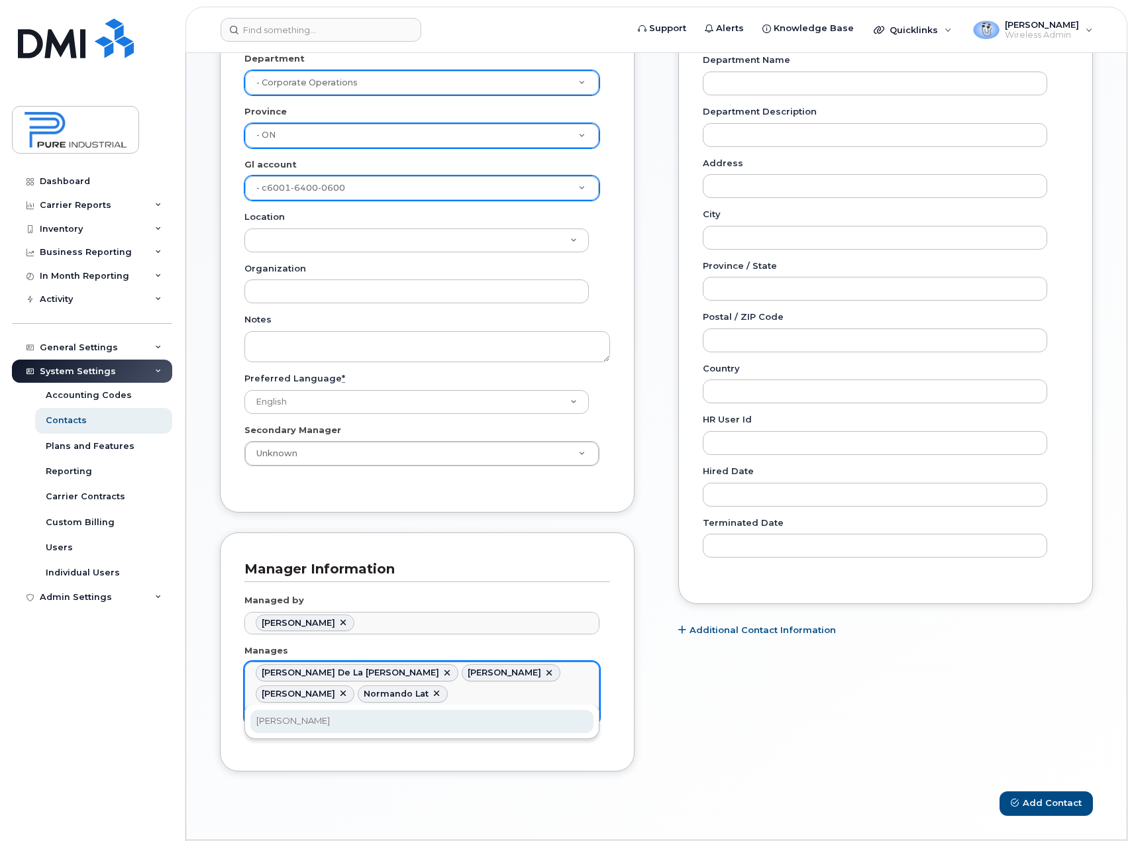
type input "nash"
type input "1713701,2748319,1713709,2989637,1713707"
type input "shawn"
type input "1713701,2748319,1713709,2989637,1713707,2748309"
type input "jeff"
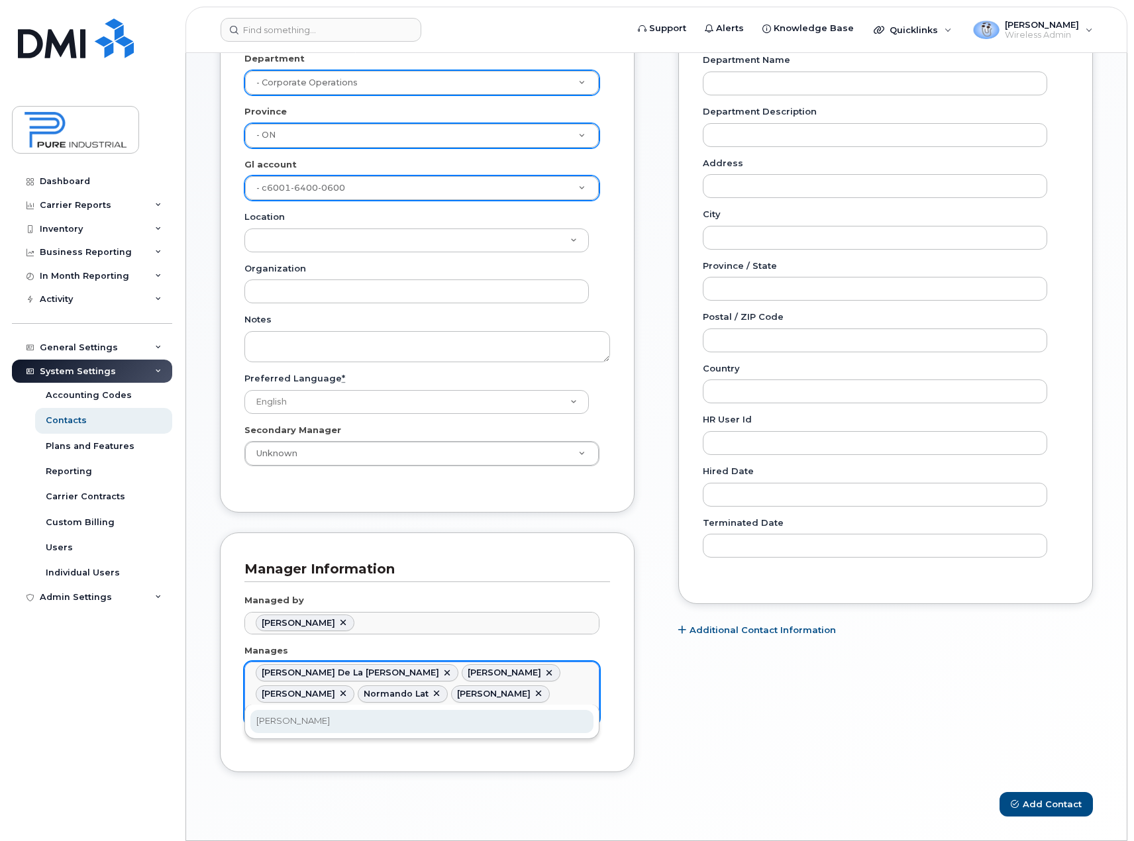
type input "1713701,2748319,1713709,2989637,1713707,2748309,1713692"
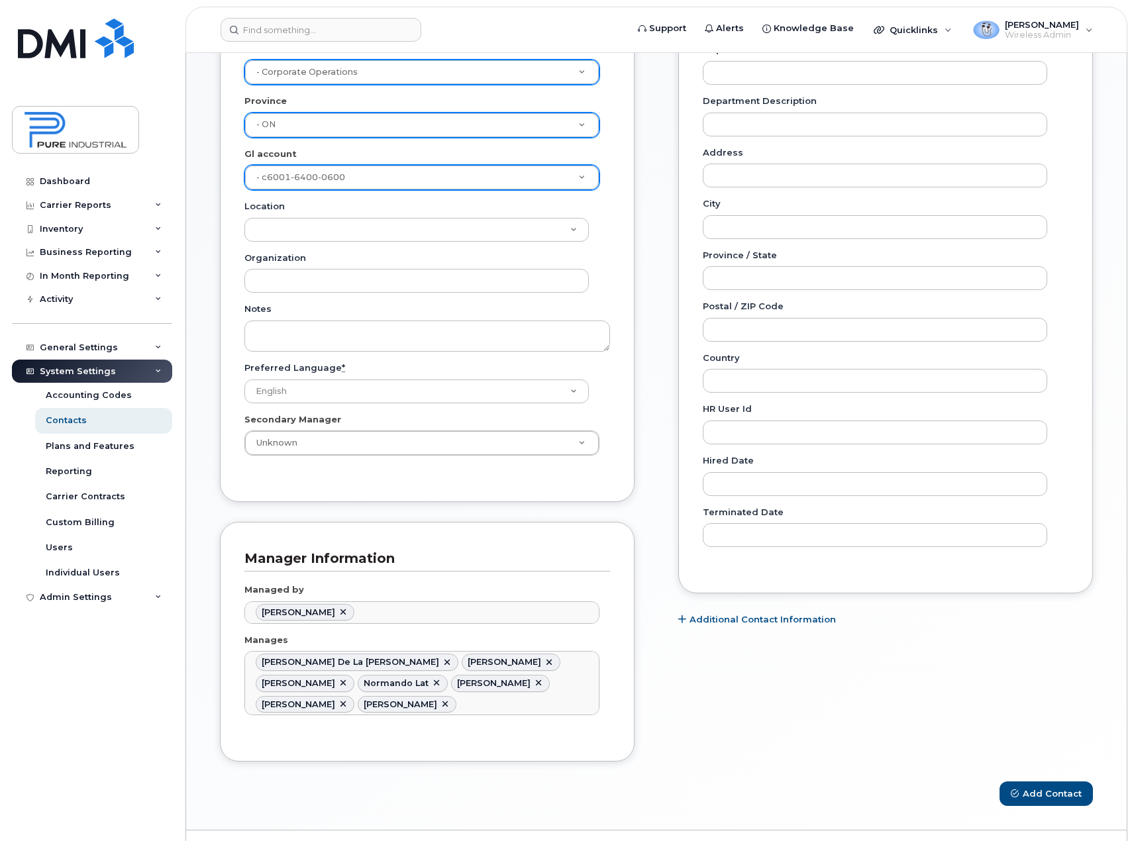
scroll to position [377, 0]
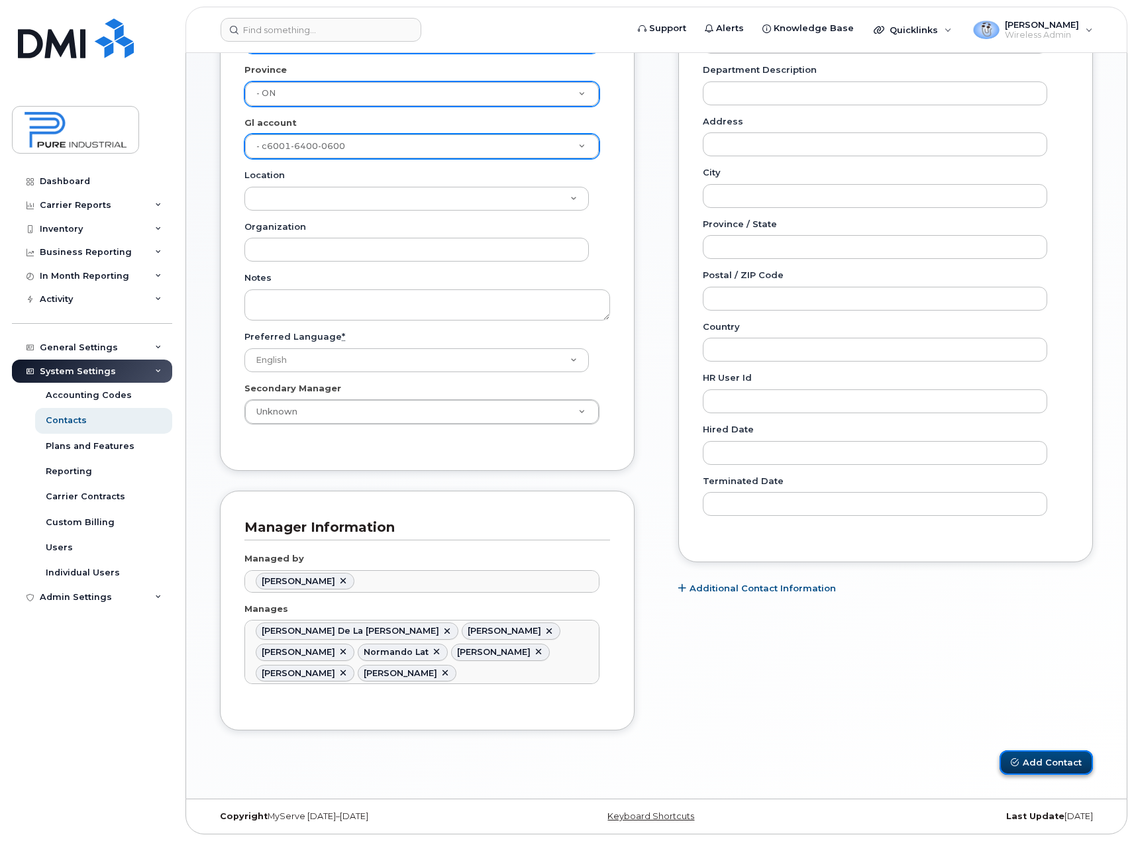
click at [1045, 770] on button "Add Contact" at bounding box center [1045, 762] width 93 height 25
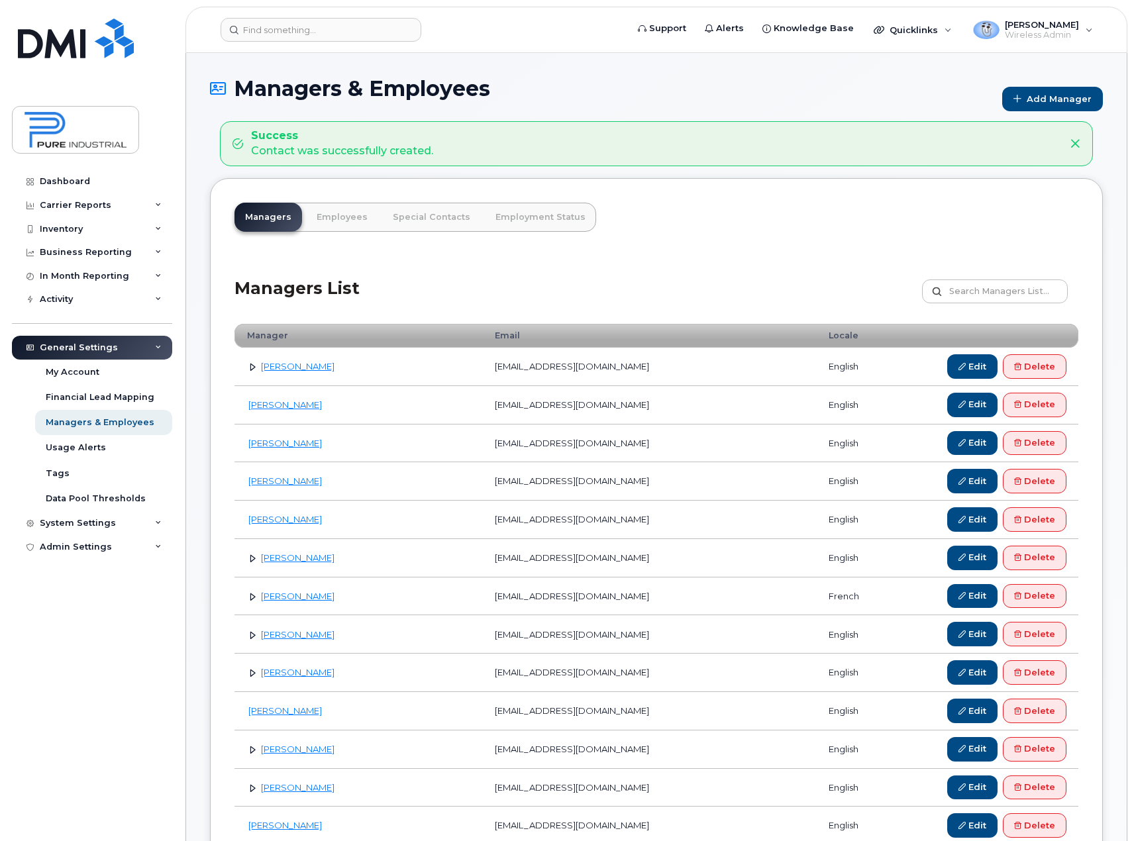
click at [249, 367] on link at bounding box center [252, 366] width 13 height 13
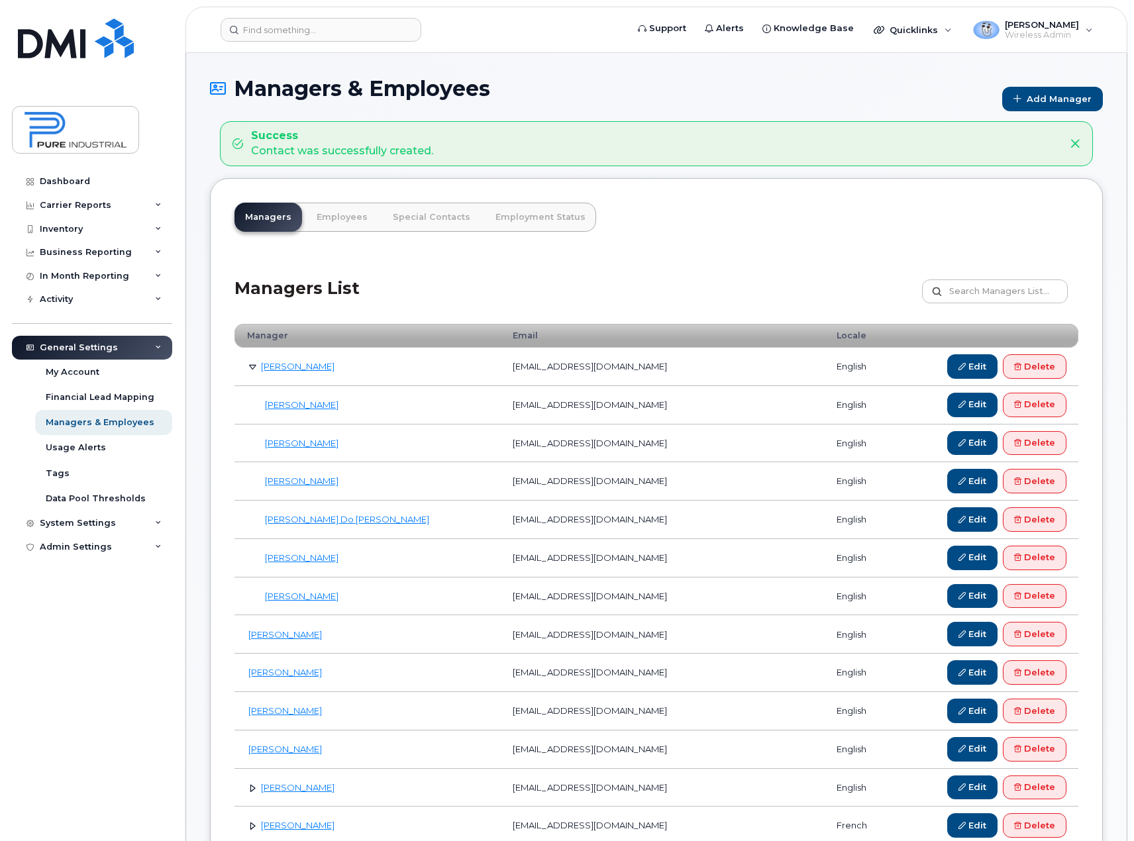
click at [249, 367] on link at bounding box center [252, 366] width 13 height 13
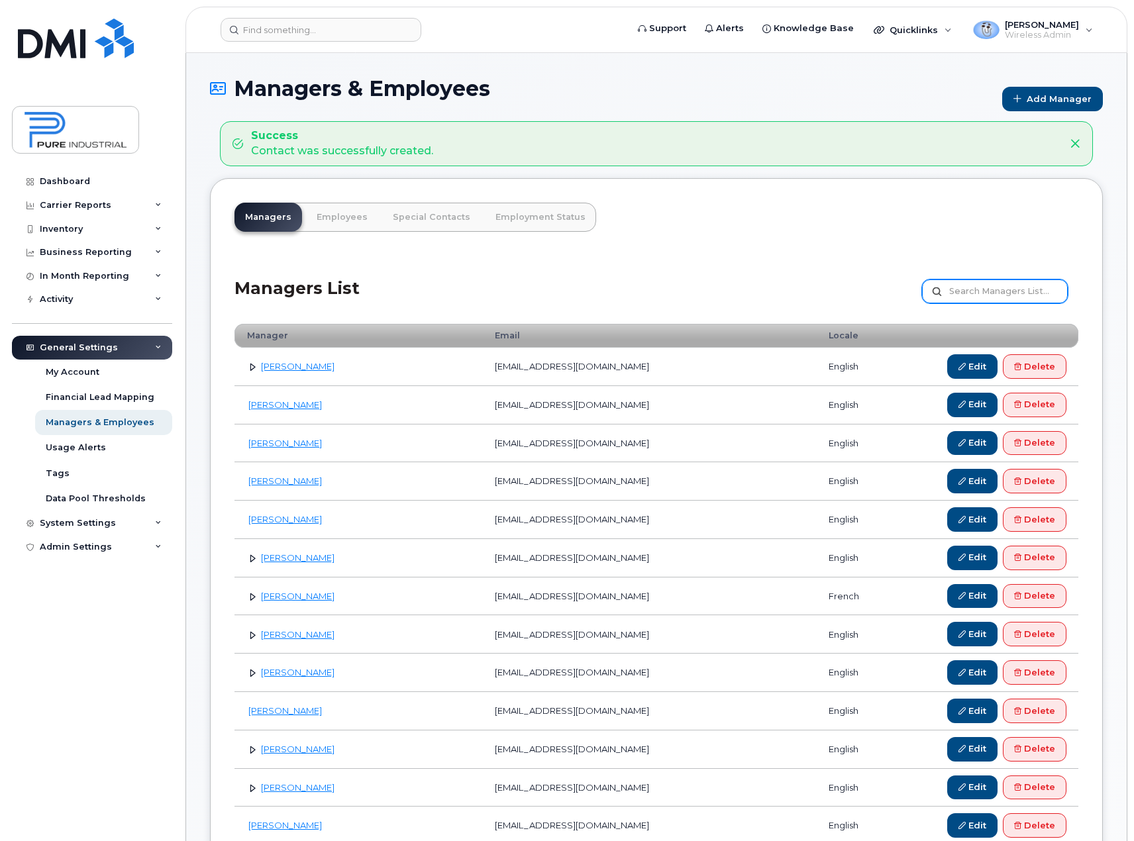
click at [985, 287] on input "text" at bounding box center [995, 292] width 146 height 24
type input "[PERSON_NAME]"
click at [998, 295] on input "[PERSON_NAME]" at bounding box center [995, 292] width 146 height 24
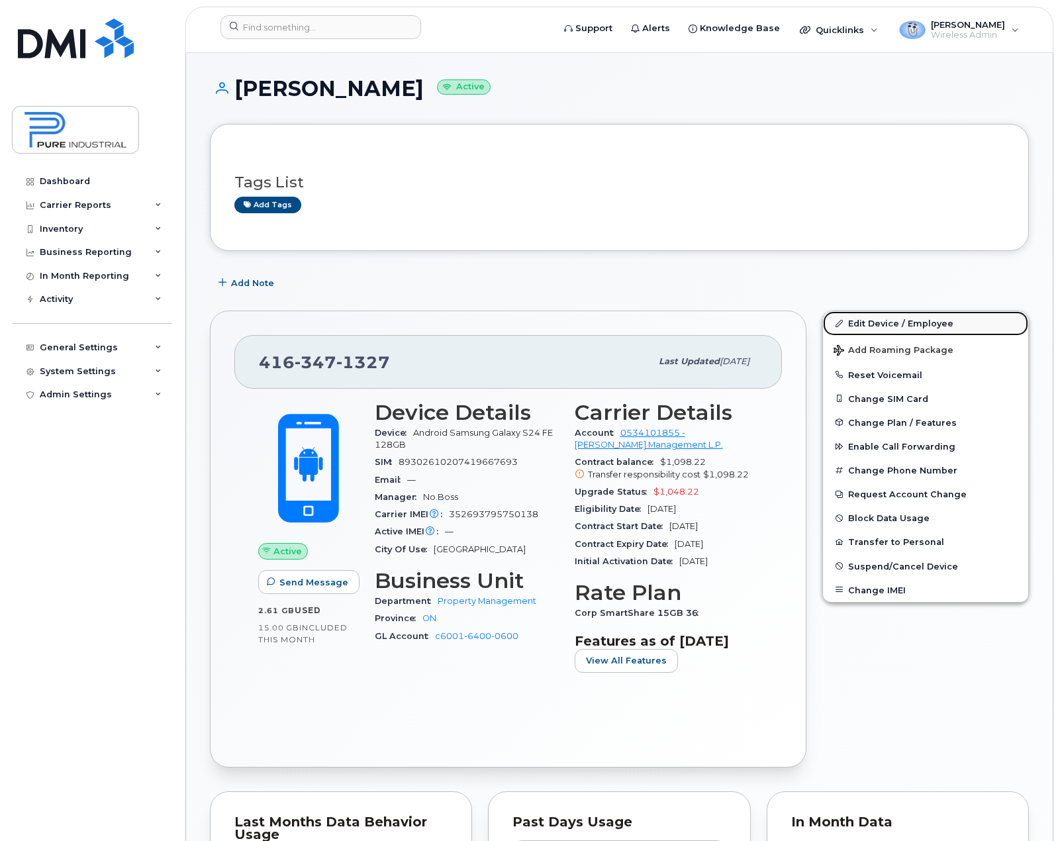
click at [880, 327] on link "Edit Device / Employee" at bounding box center [925, 323] width 205 height 24
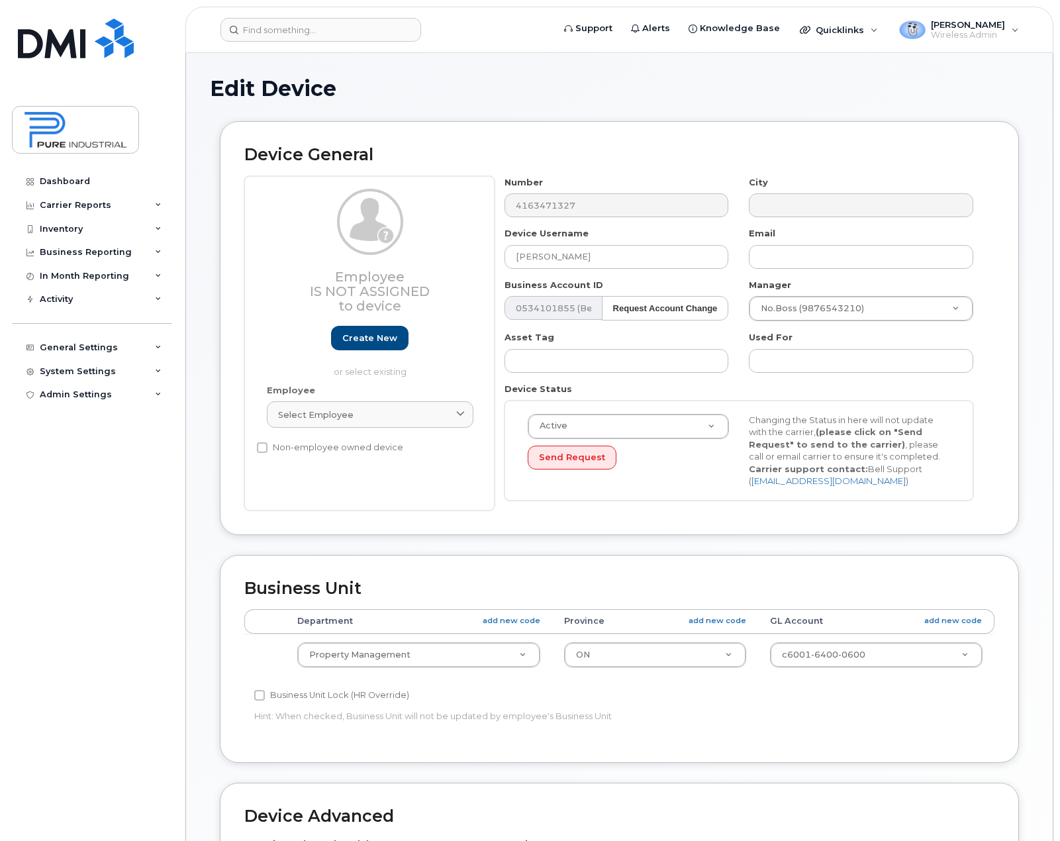
select select "5773520"
select select "5773507"
click at [351, 418] on div "Select employee" at bounding box center [370, 415] width 184 height 13
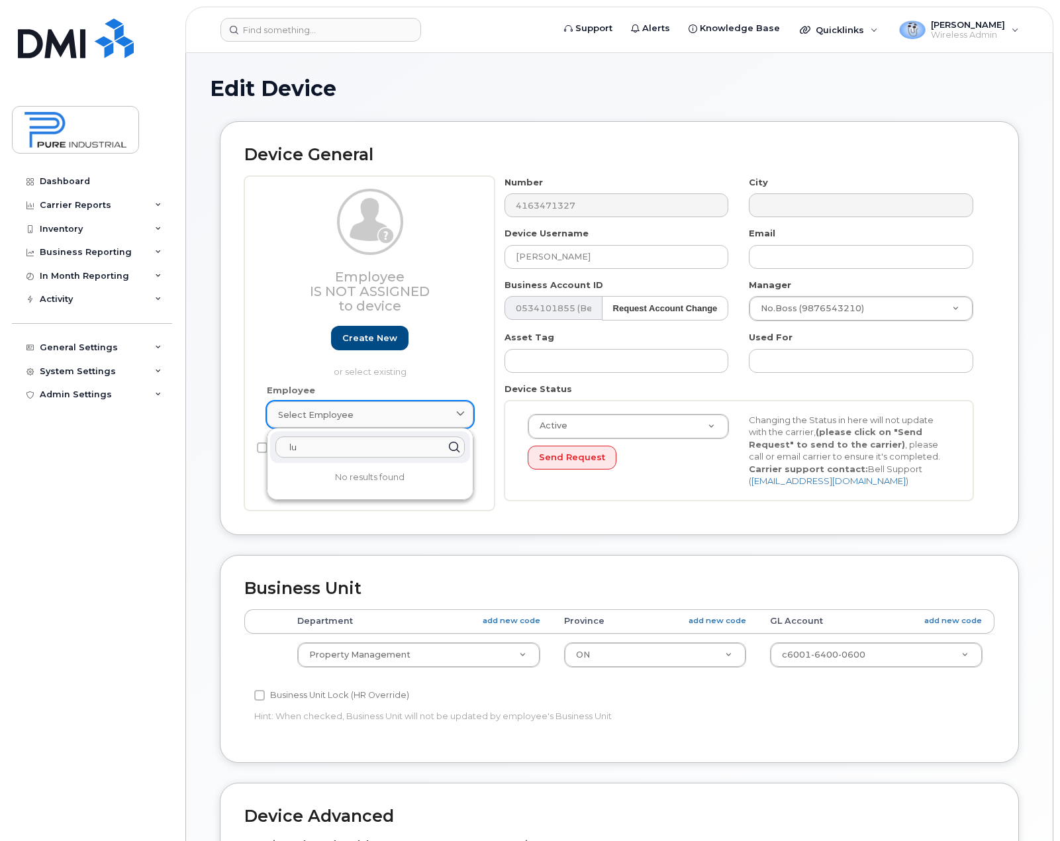
type input "l"
click at [570, 491] on div "Active Active Suspended Cancelled Send Request Changing the Status in here will…" at bounding box center [739, 451] width 469 height 100
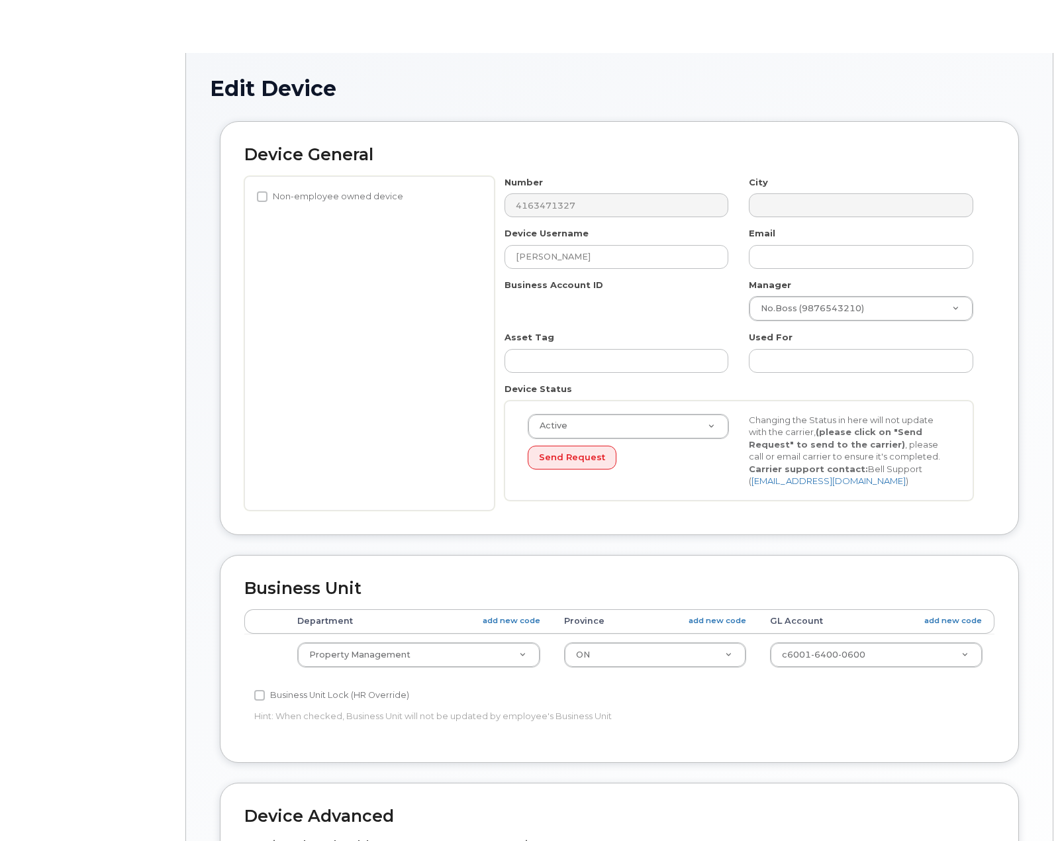
select select "5773520"
select select "5773507"
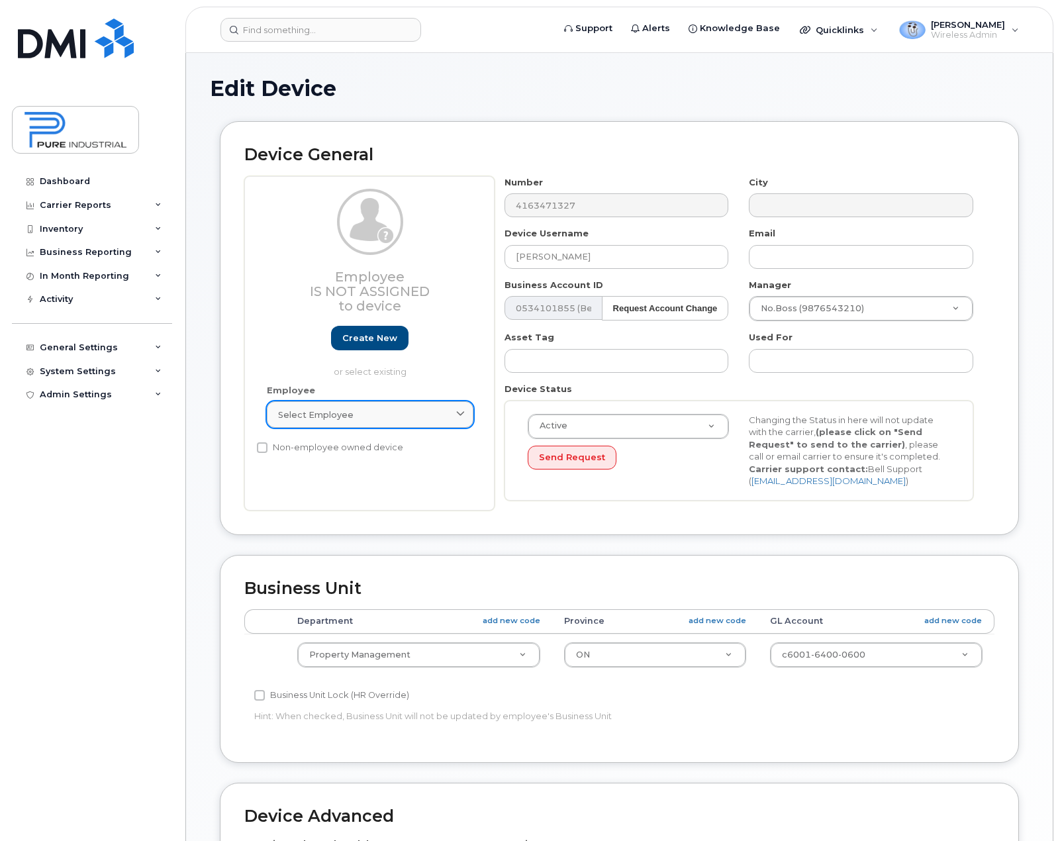
click at [331, 409] on span "Select employee" at bounding box center [316, 415] width 76 height 13
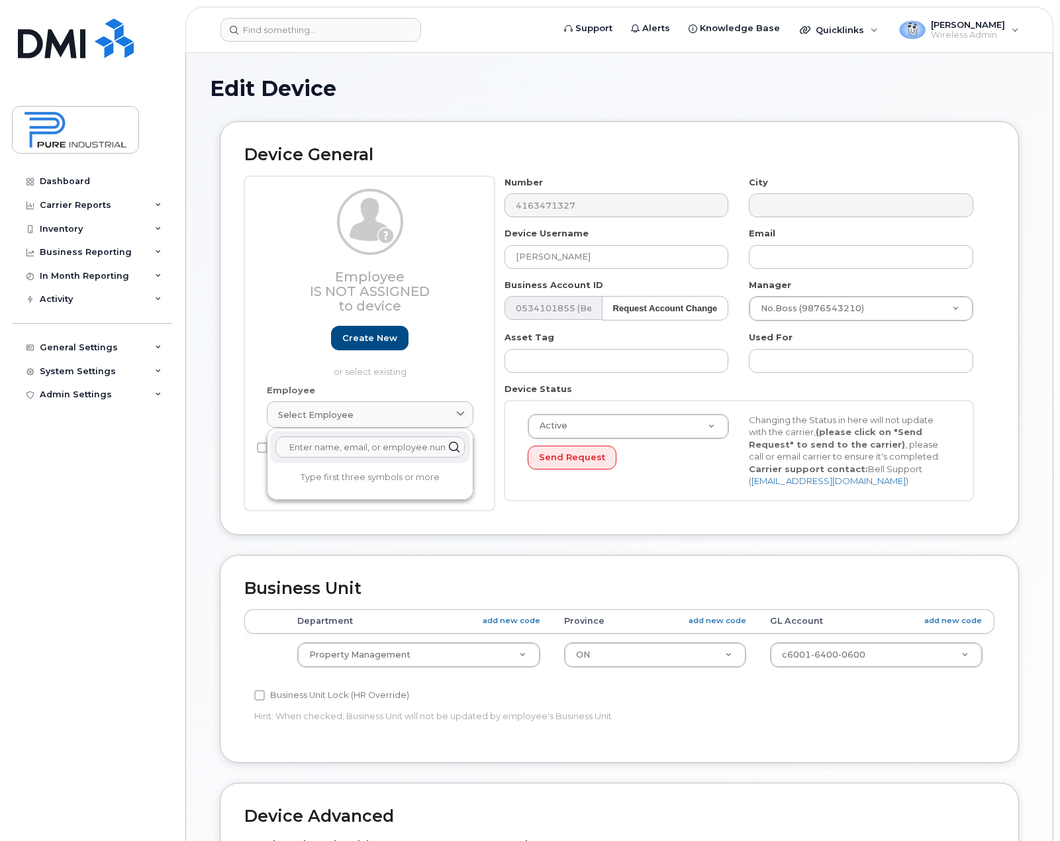
click at [326, 447] on input "text" at bounding box center [370, 446] width 189 height 21
type input "pelu"
click at [458, 352] on div "Employee Is not assigned to device Create new or select existing" at bounding box center [370, 283] width 207 height 189
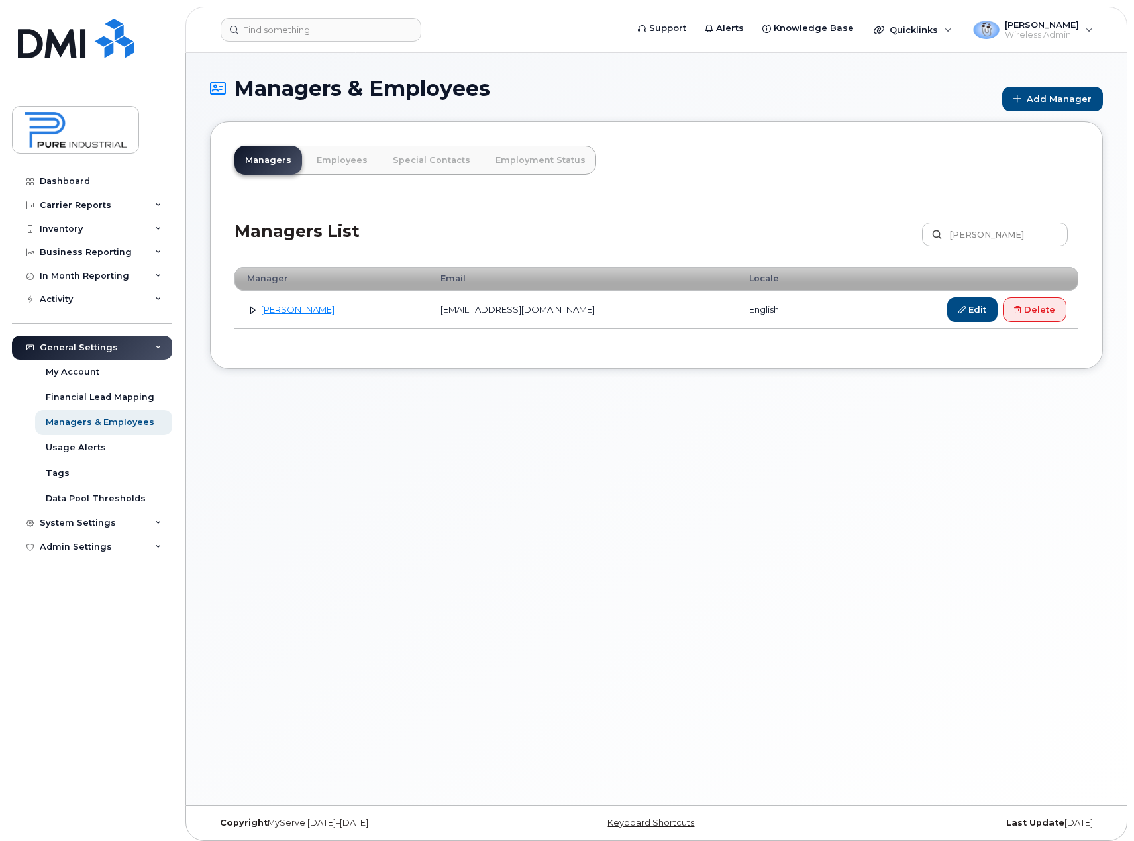
click at [250, 308] on link at bounding box center [252, 309] width 13 height 13
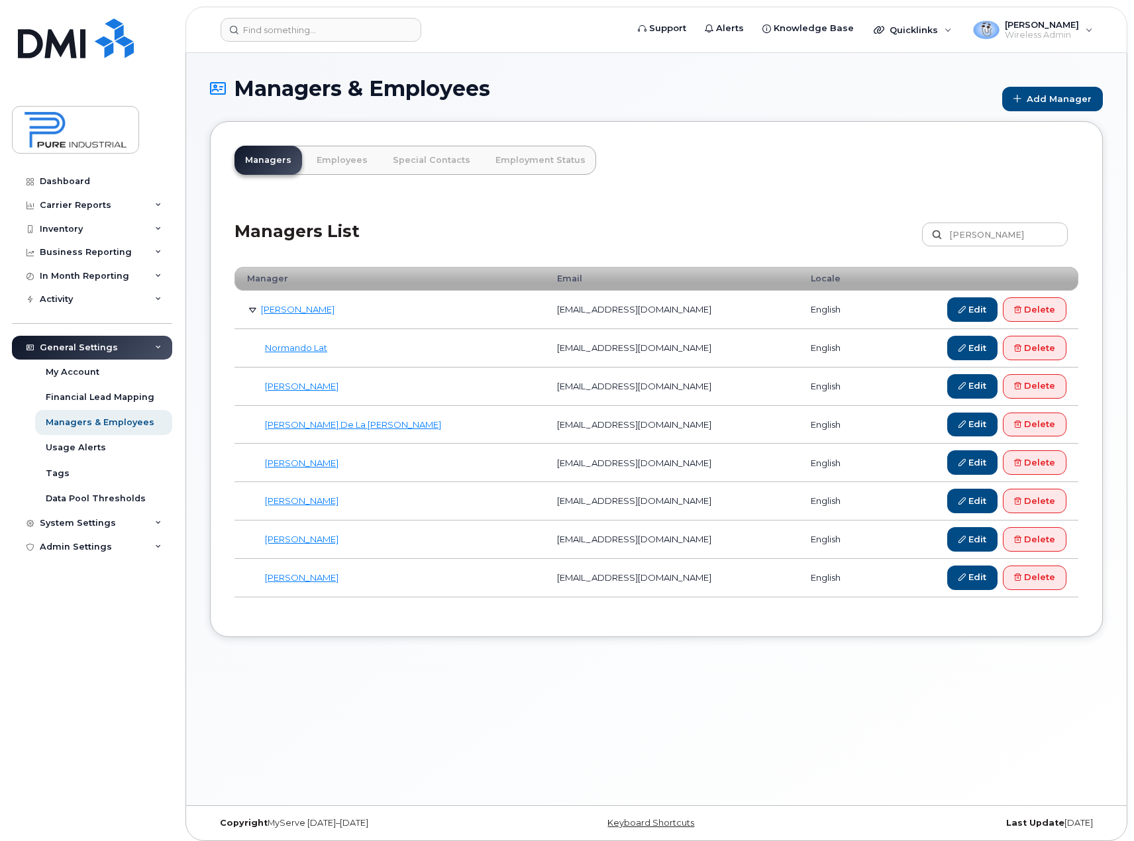
click at [253, 311] on link at bounding box center [252, 309] width 13 height 13
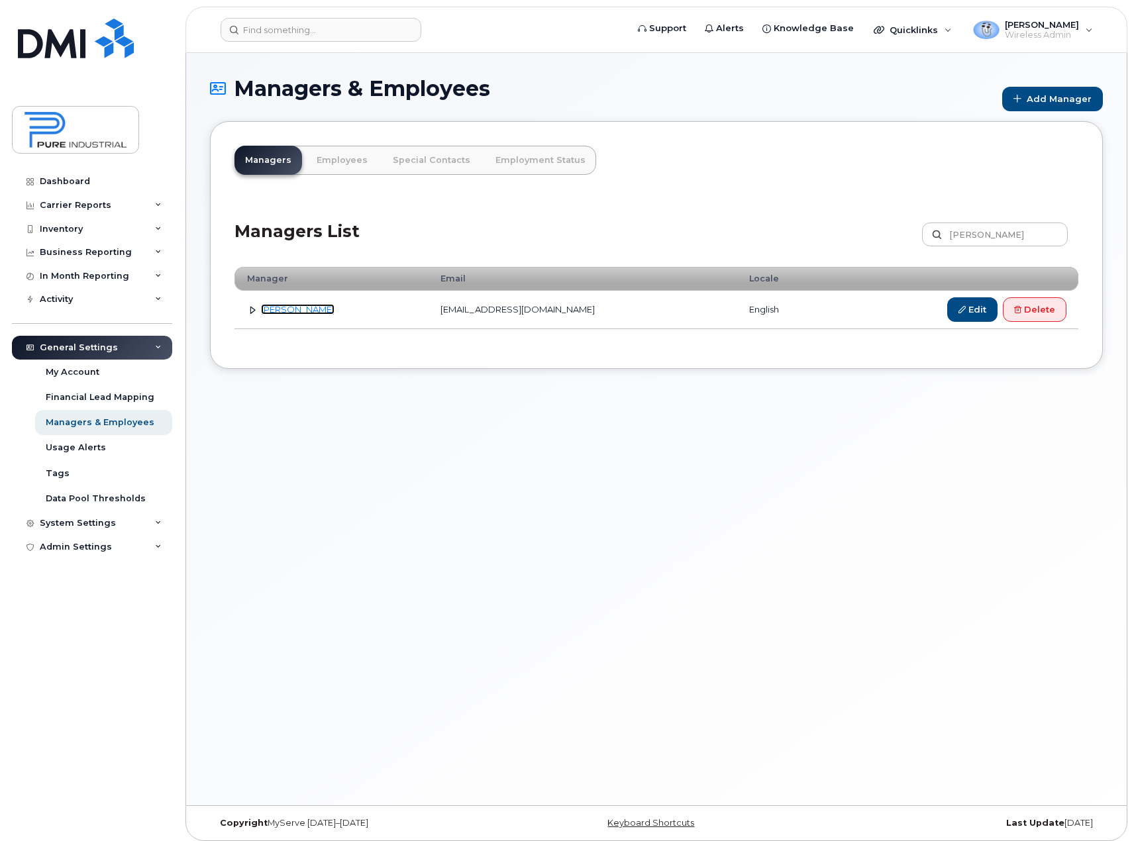
click at [271, 313] on link "[PERSON_NAME]" at bounding box center [298, 309] width 74 height 11
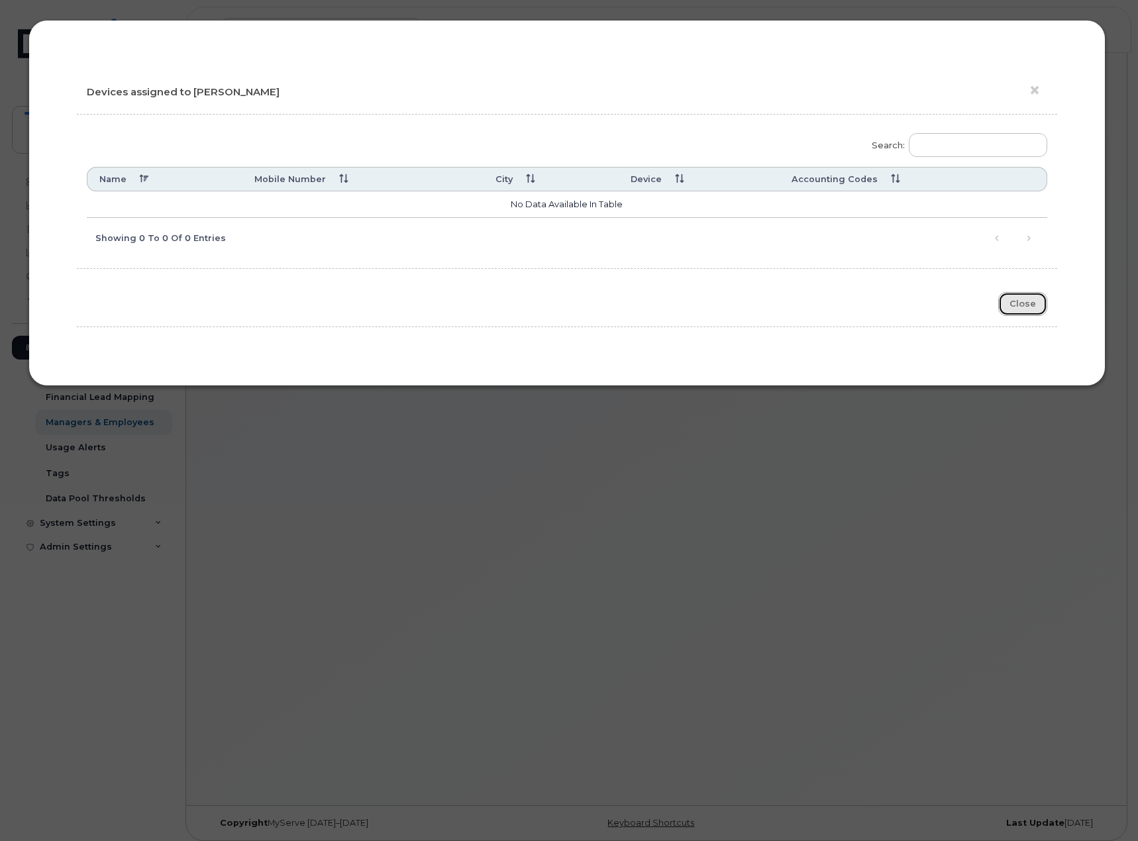
click at [1021, 309] on button "Close" at bounding box center [1022, 304] width 49 height 25
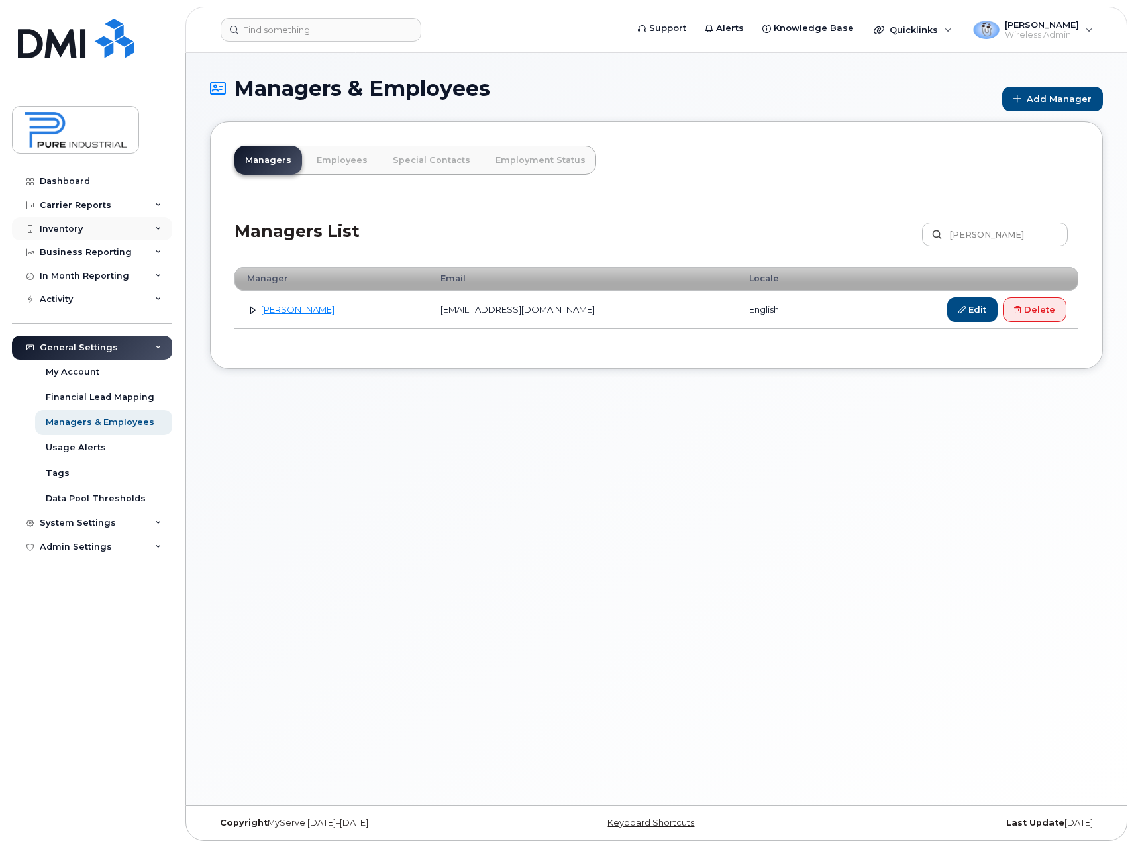
click at [164, 227] on div "Inventory" at bounding box center [92, 229] width 160 height 24
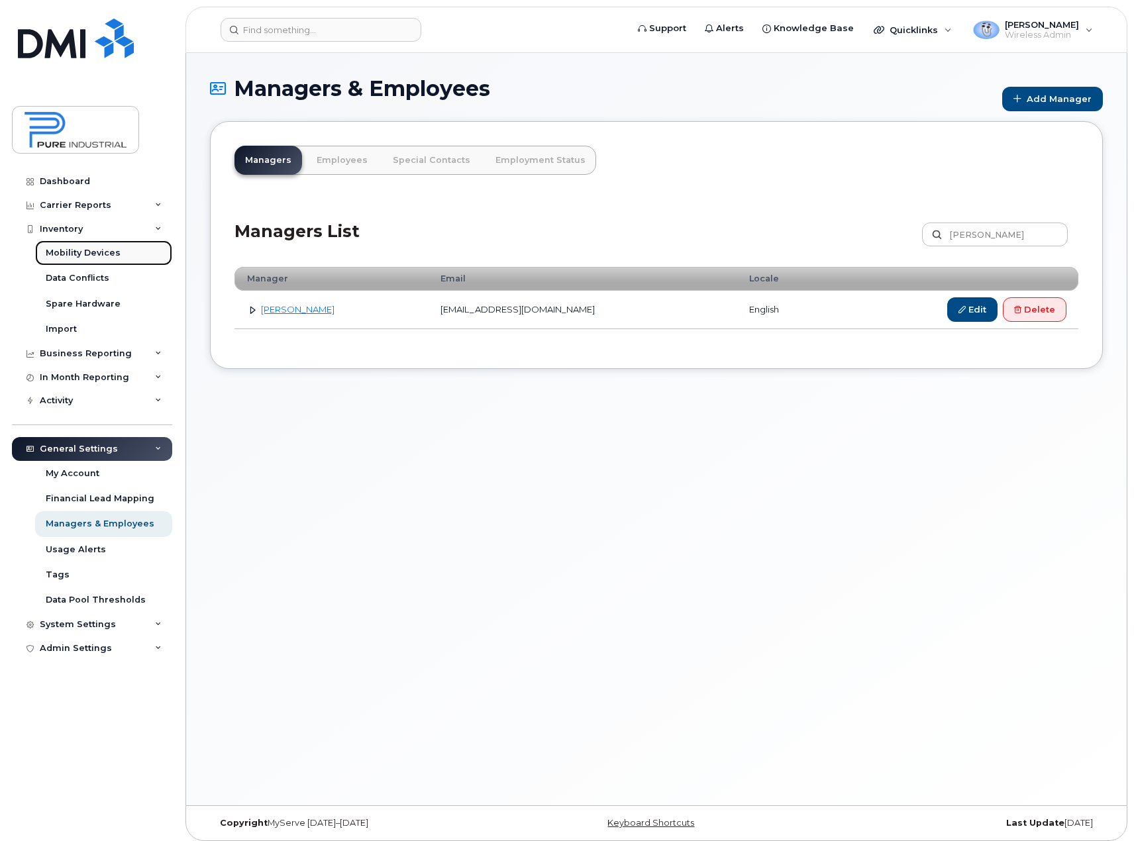
click at [95, 250] on div "Mobility Devices" at bounding box center [83, 253] width 75 height 12
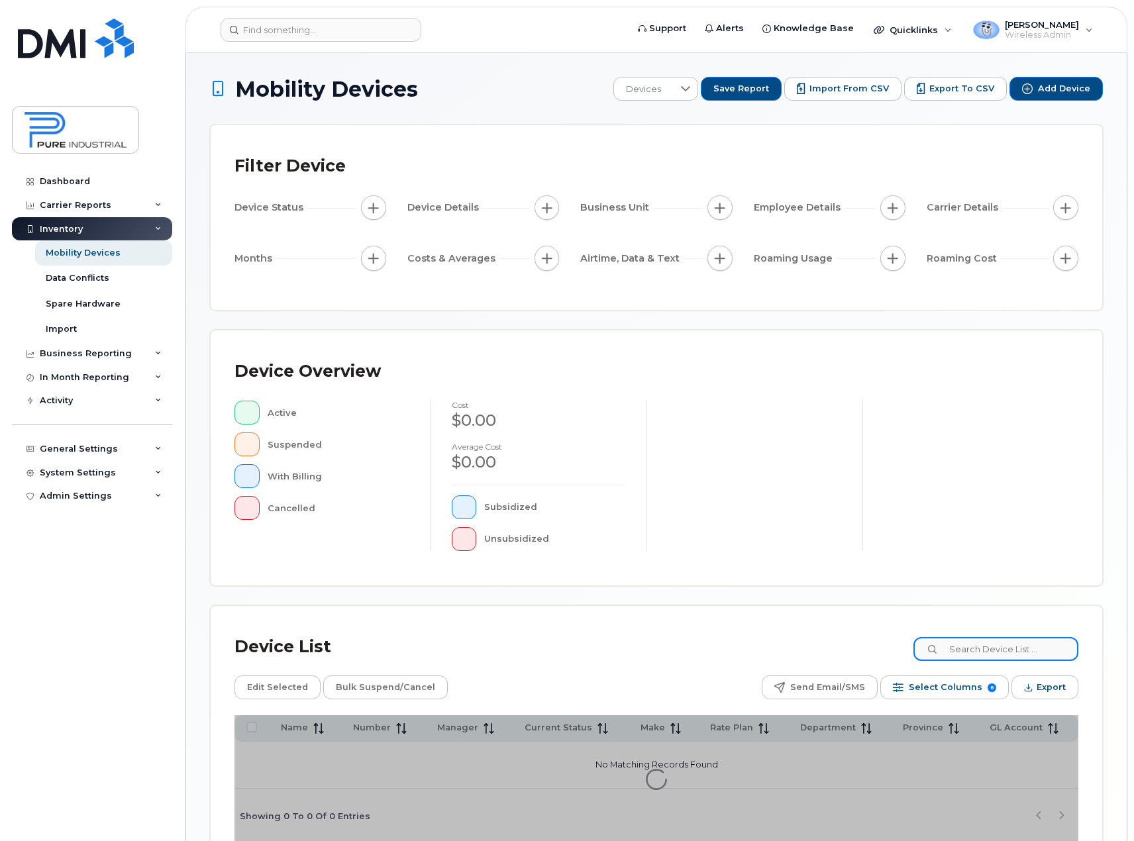
click at [1003, 650] on input at bounding box center [995, 649] width 165 height 24
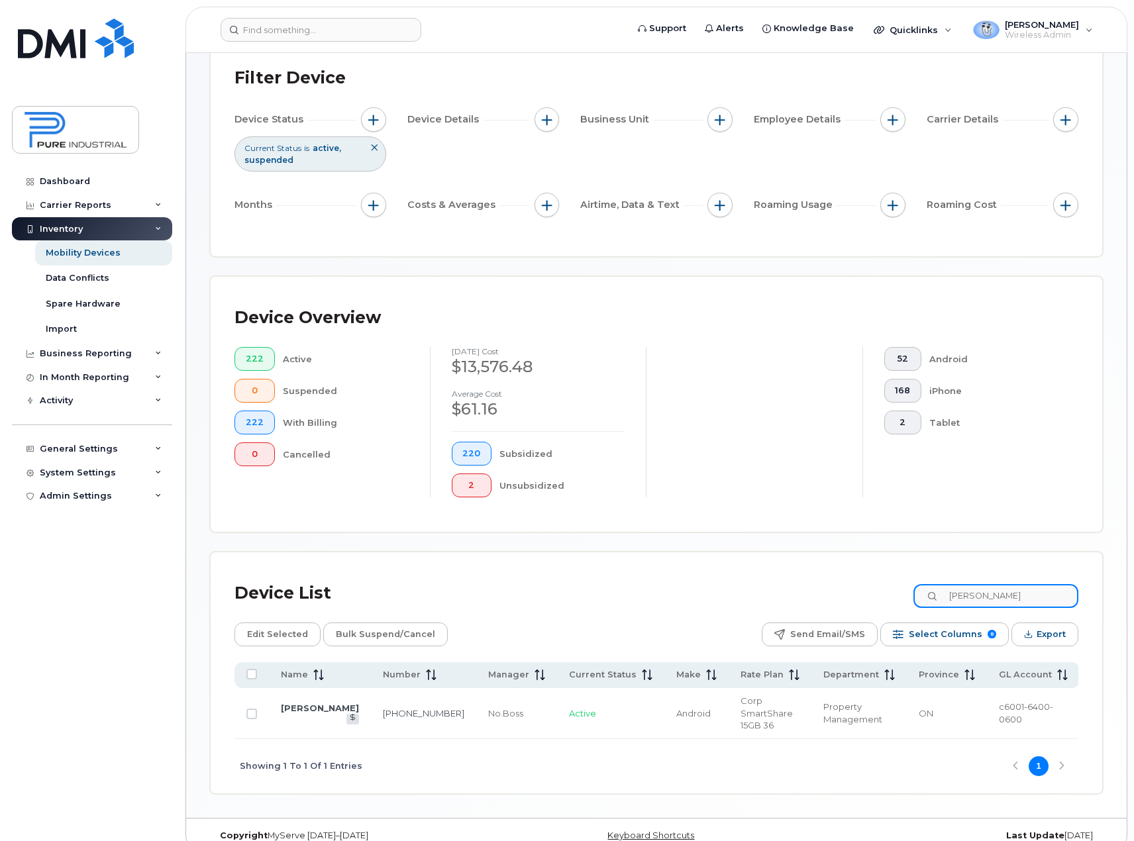
scroll to position [95, 0]
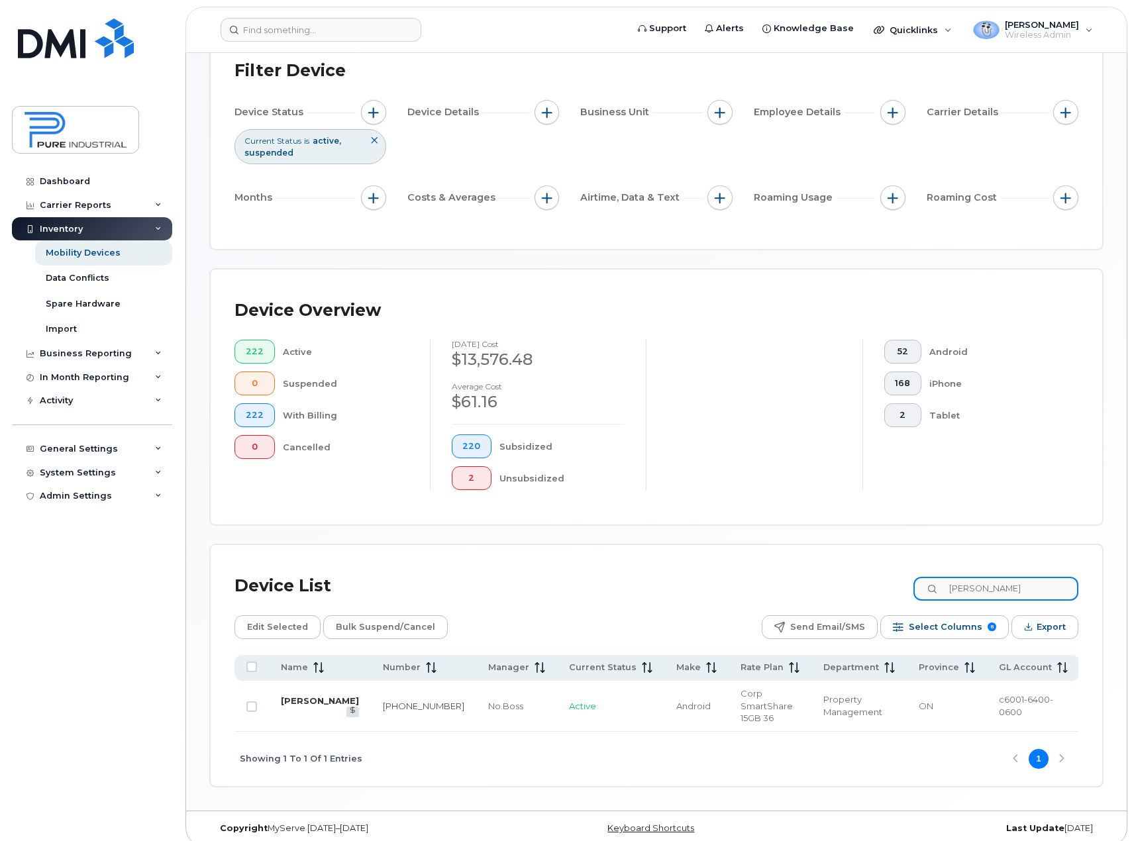
type input "luigi"
click at [305, 695] on link "[PERSON_NAME]" at bounding box center [320, 700] width 78 height 11
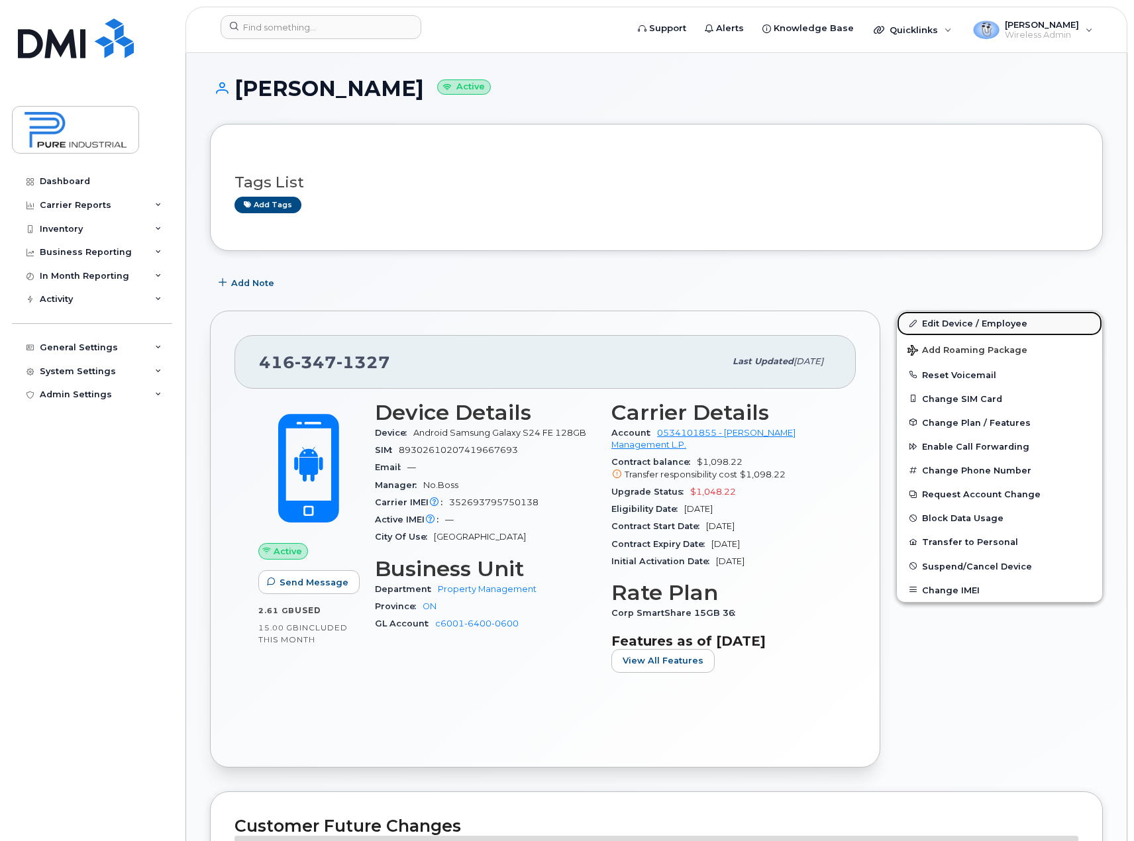
click at [982, 326] on link "Edit Device / Employee" at bounding box center [999, 323] width 205 height 24
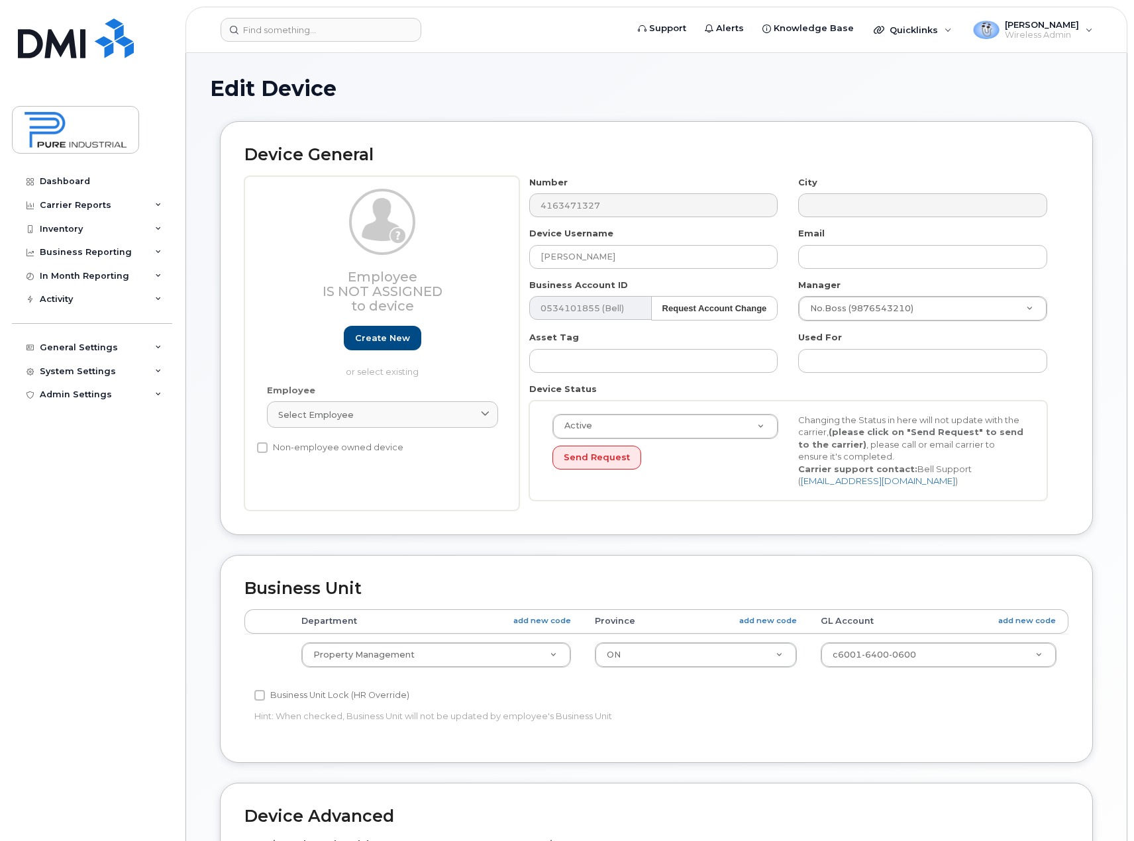
select select "5773520"
select select "5773507"
click at [482, 413] on icon at bounding box center [485, 415] width 9 height 9
click at [340, 449] on input "text" at bounding box center [383, 446] width 214 height 21
type input "luig"
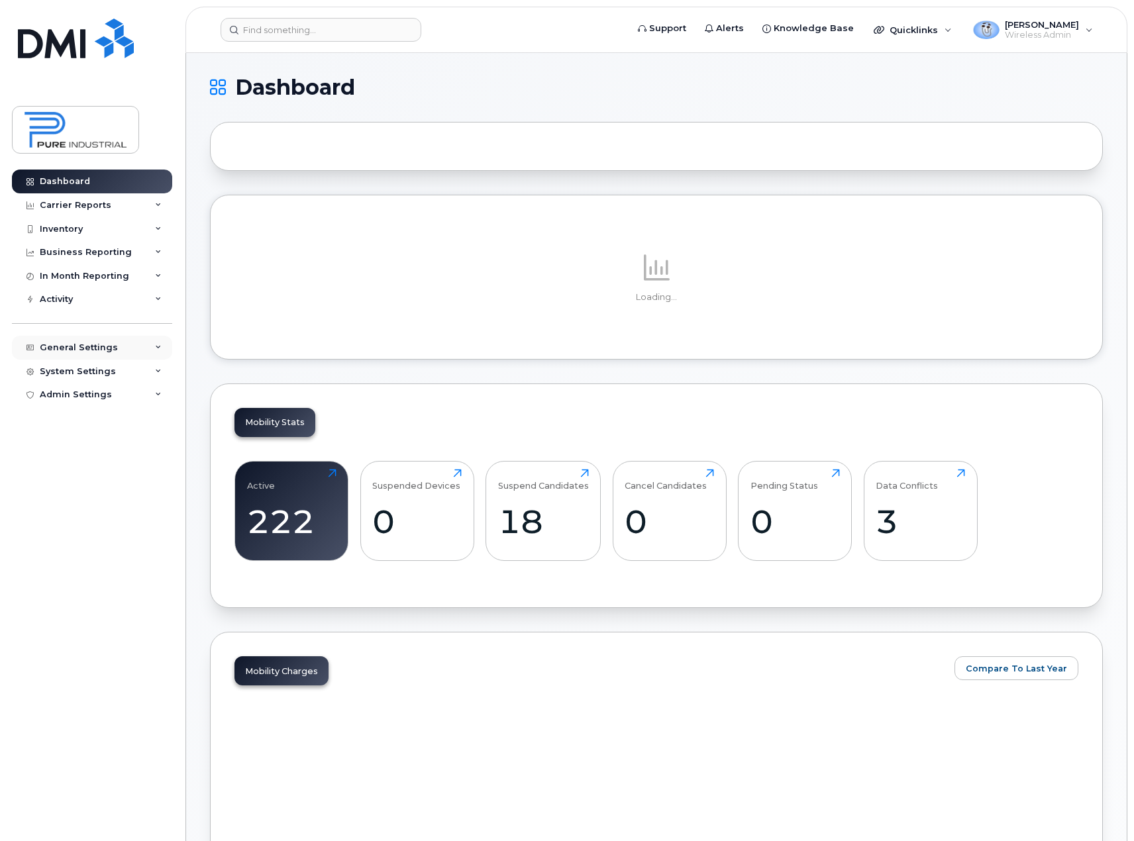
click at [161, 346] on icon at bounding box center [158, 347] width 7 height 7
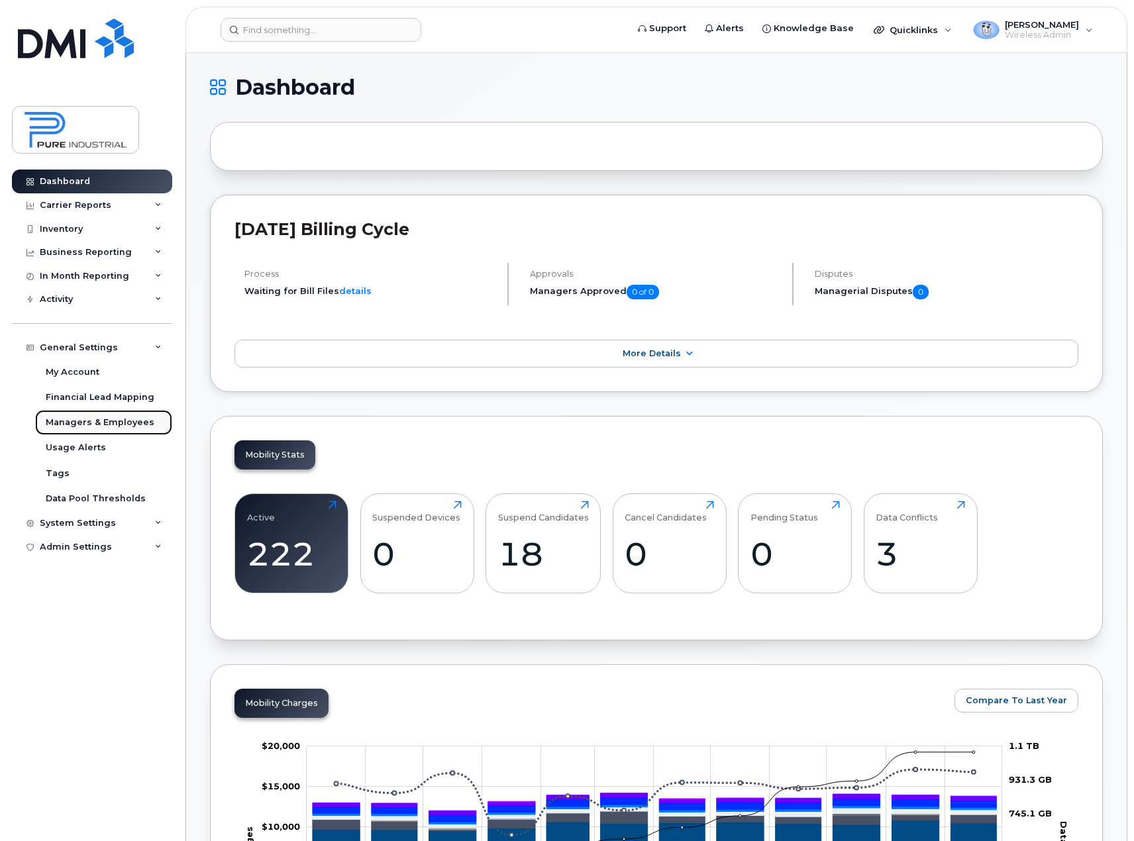
click at [79, 421] on div "Managers & Employees" at bounding box center [100, 423] width 109 height 12
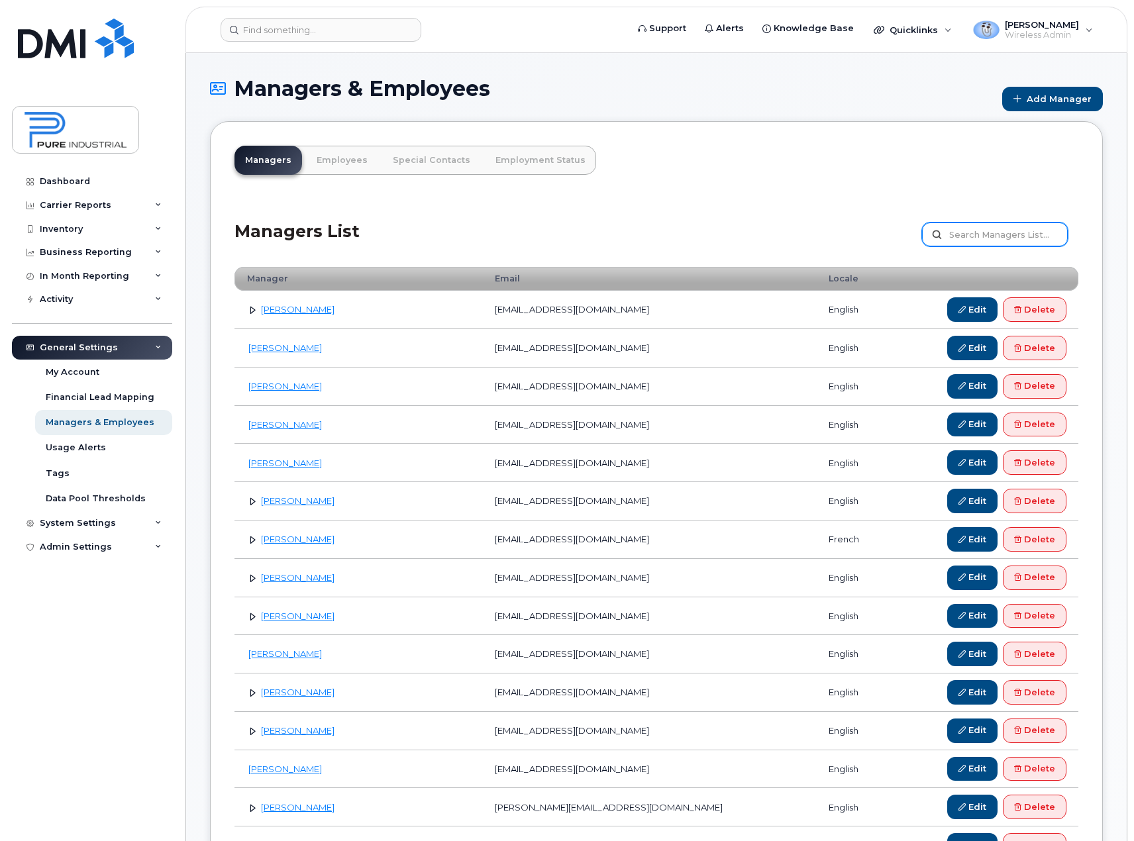
click at [997, 233] on input "text" at bounding box center [995, 235] width 146 height 24
type input "[PERSON_NAME]"
